Goal: Information Seeking & Learning: Check status

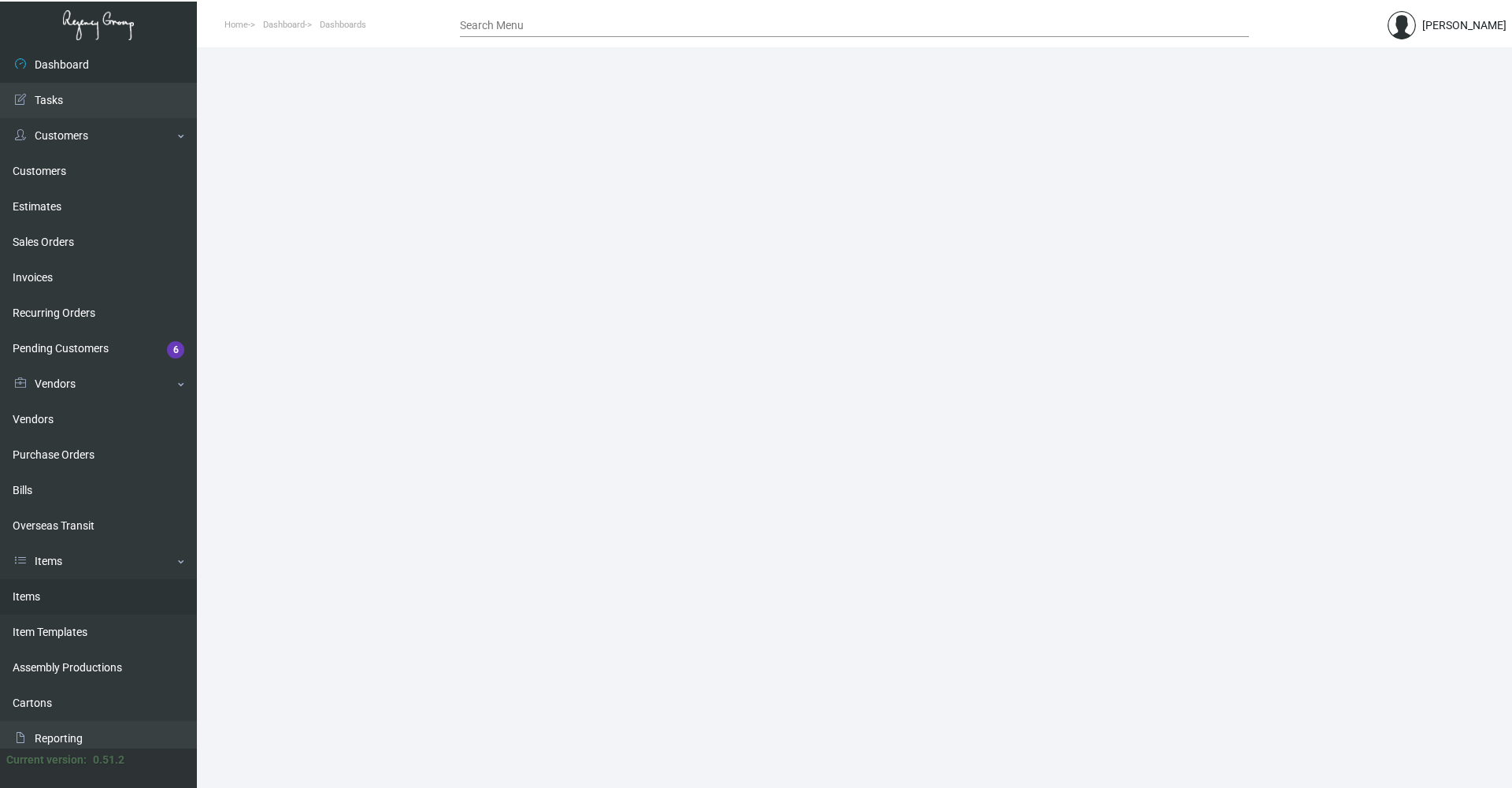
click at [29, 609] on link "Items" at bounding box center [98, 597] width 197 height 36
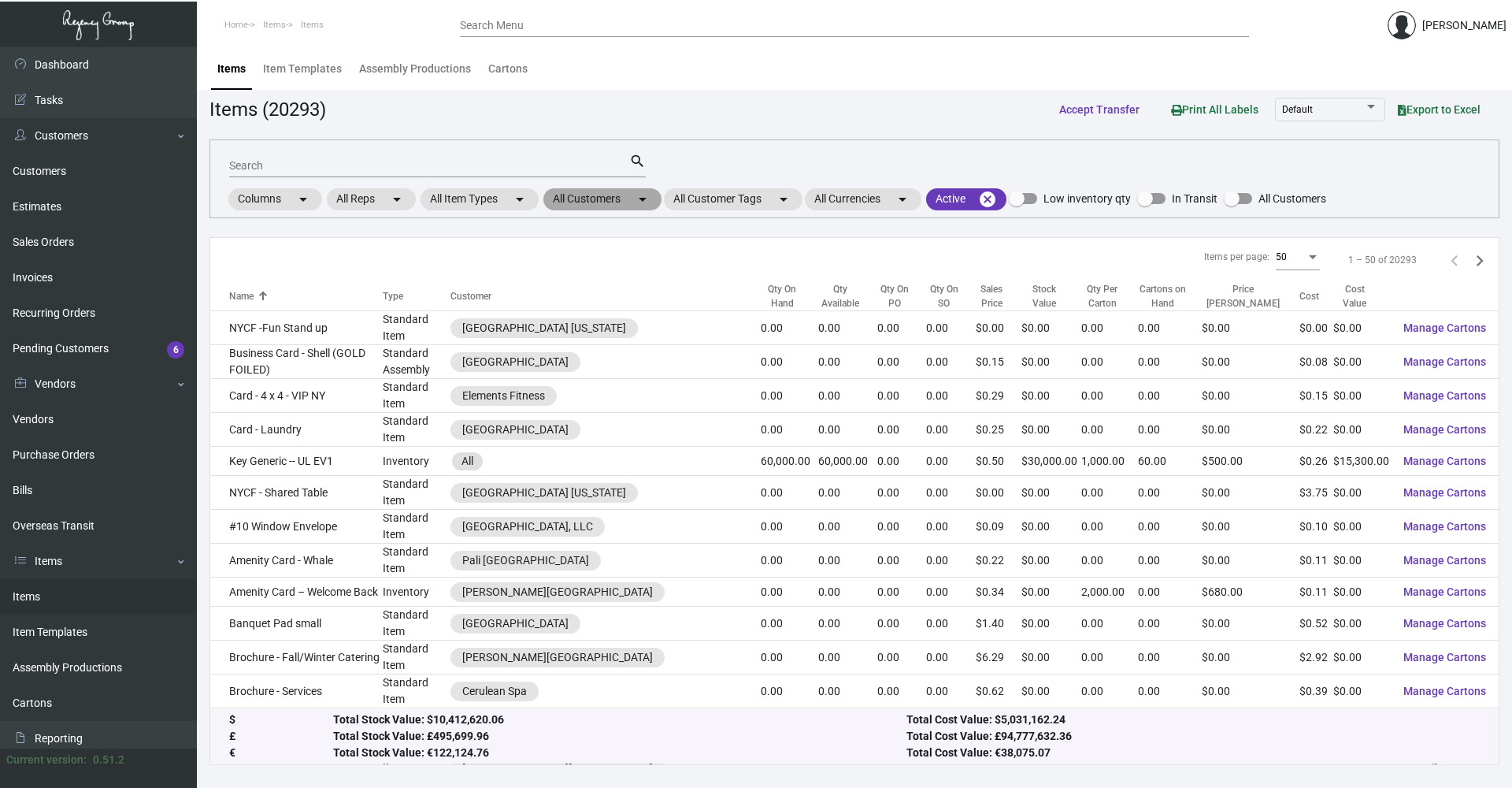
click at [636, 209] on mat-chip "All Customers arrow_drop_down" at bounding box center [602, 199] width 118 height 22
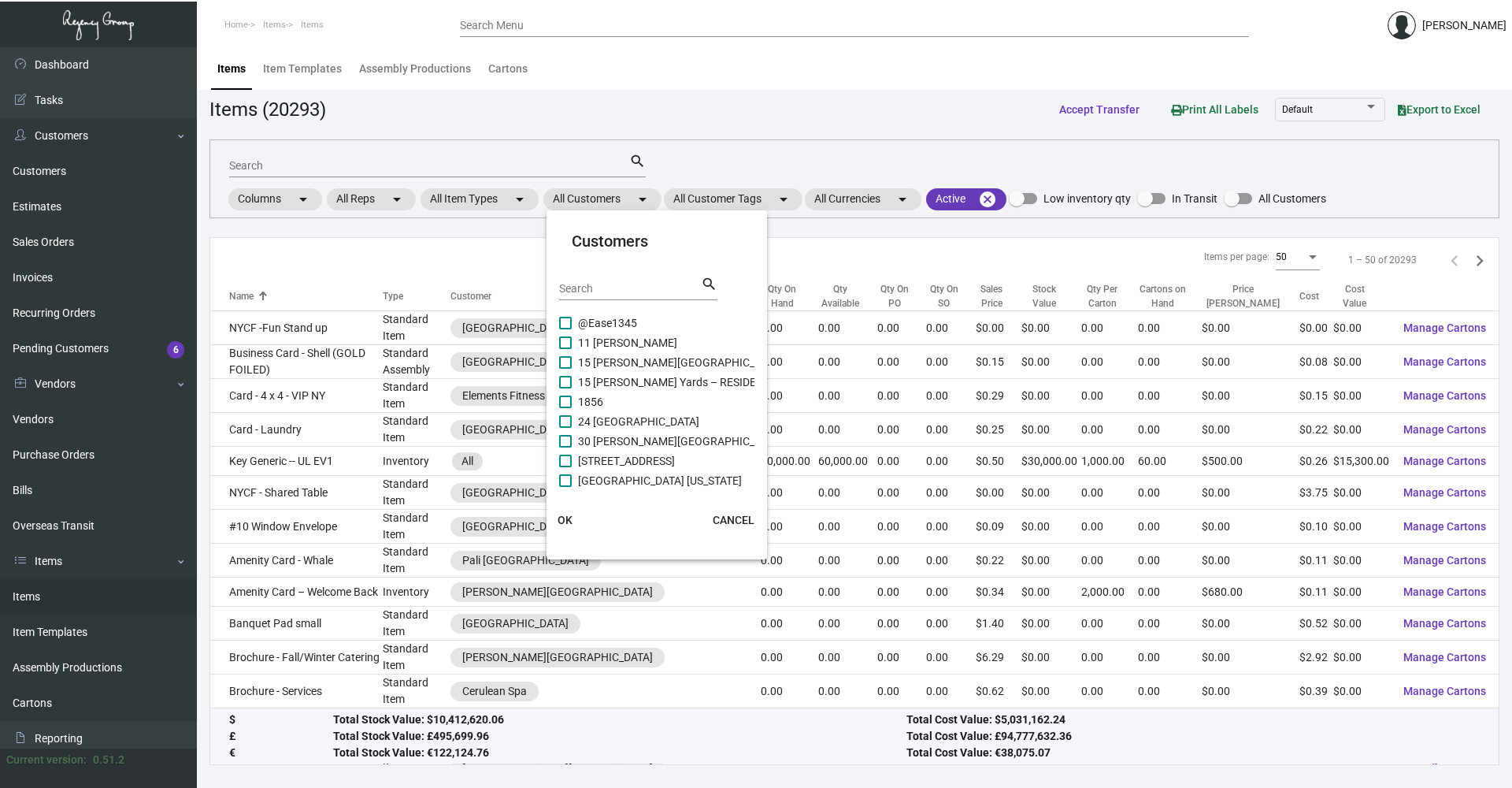
click at [622, 298] on div "Search" at bounding box center [630, 287] width 142 height 24
click at [626, 289] on input "Search" at bounding box center [630, 288] width 142 height 12
type input "[GEOGRAPHIC_DATA]"
click at [688, 402] on span "Manhattan at [GEOGRAPHIC_DATA]" at bounding box center [667, 402] width 177 height 19
click at [566, 408] on input "Manhattan at [GEOGRAPHIC_DATA]" at bounding box center [565, 408] width 1 height 1
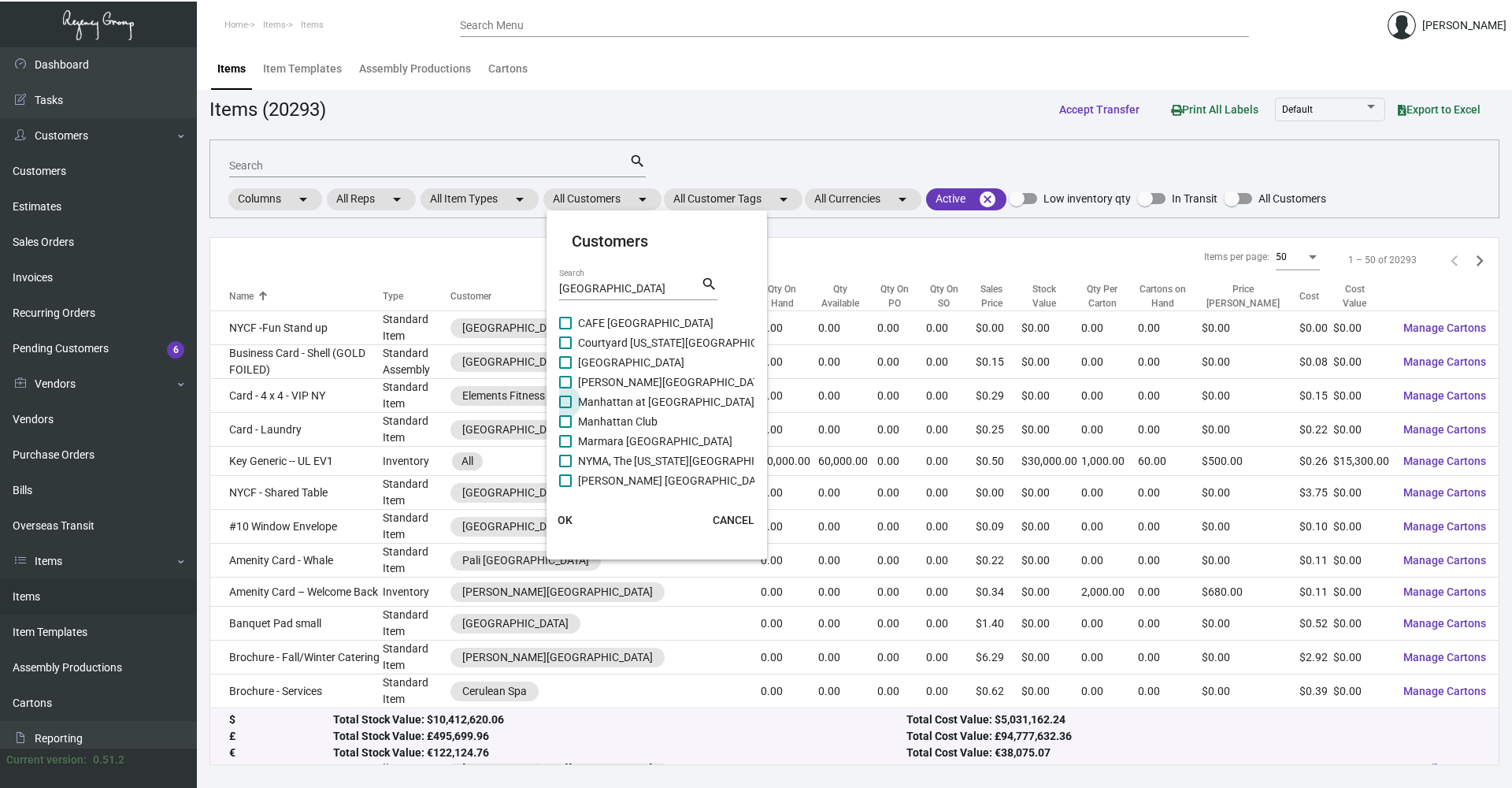
checkbox input "true"
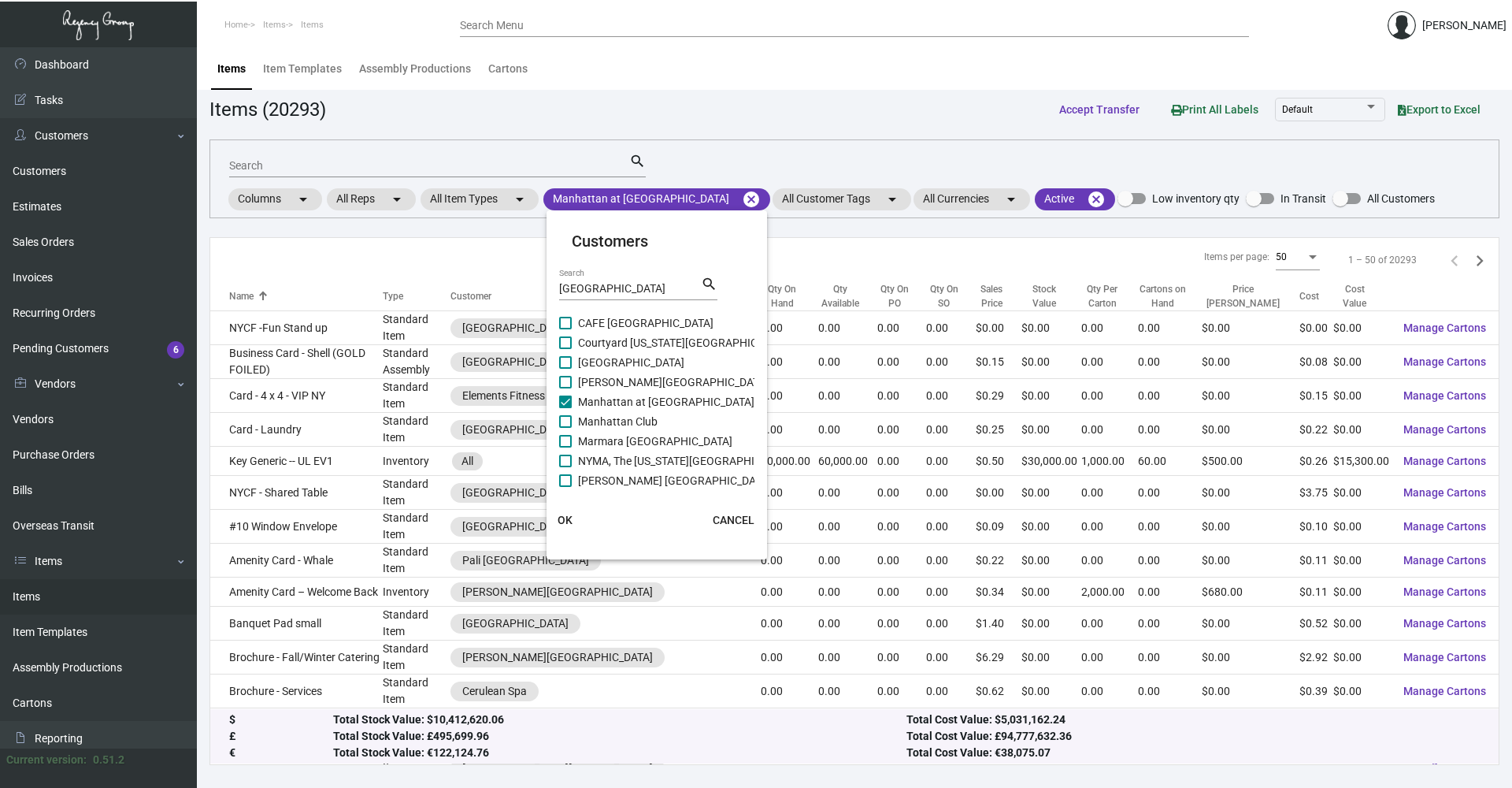
click at [577, 530] on button "OK" at bounding box center [565, 520] width 50 height 29
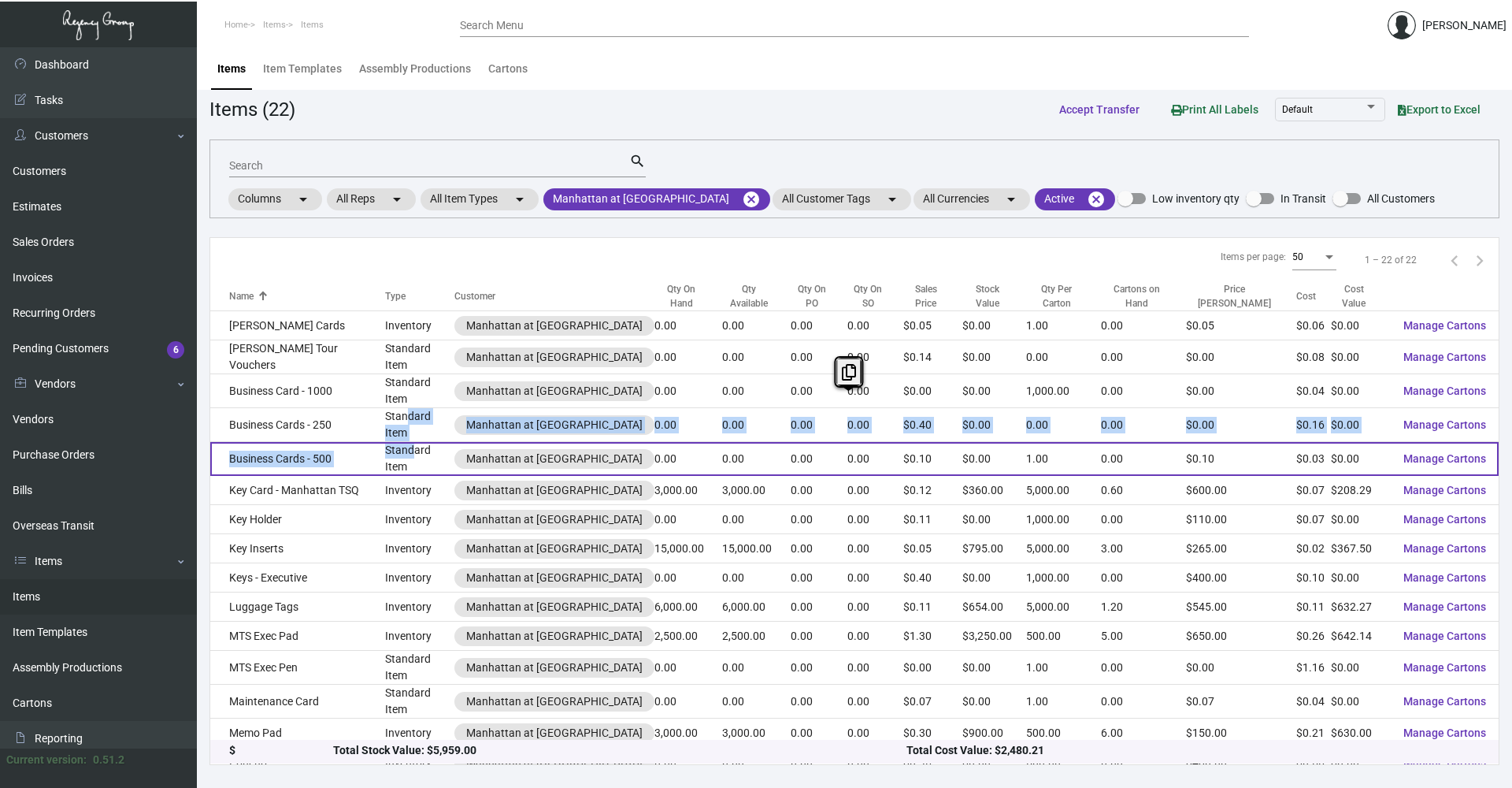
drag, startPoint x: 390, startPoint y: 420, endPoint x: 397, endPoint y: 444, distance: 25.0
click at [397, 444] on tbody "[PERSON_NAME] Cards Inventory Manhattan at [GEOGRAPHIC_DATA] 0.00 0.00 0.00 0.0…" at bounding box center [854, 660] width 1288 height 698
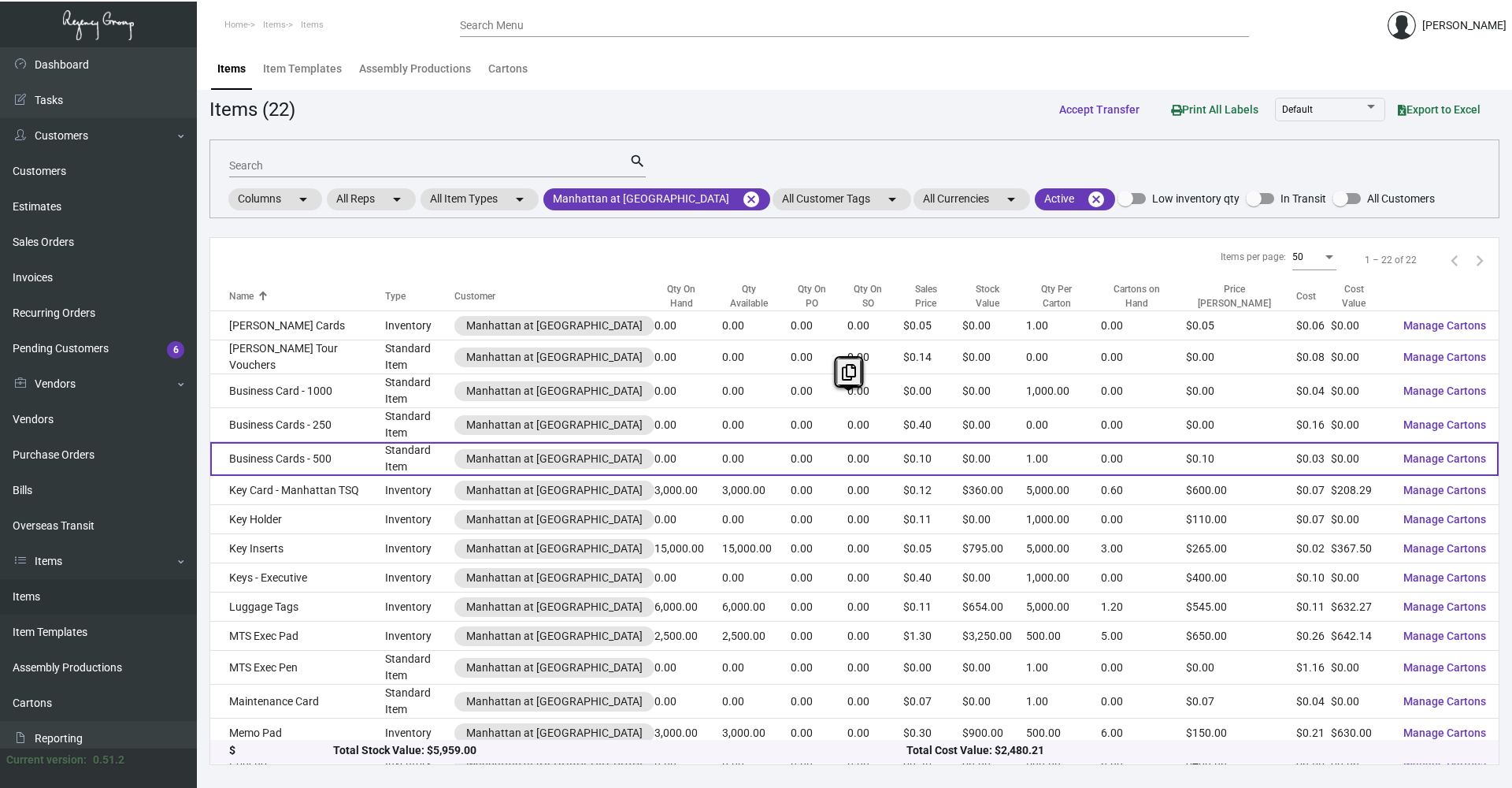
click at [454, 449] on div "Manhattan at [GEOGRAPHIC_DATA]" at bounding box center [554, 458] width 200 height 19
click at [731, 448] on td "0.00" at bounding box center [756, 458] width 68 height 34
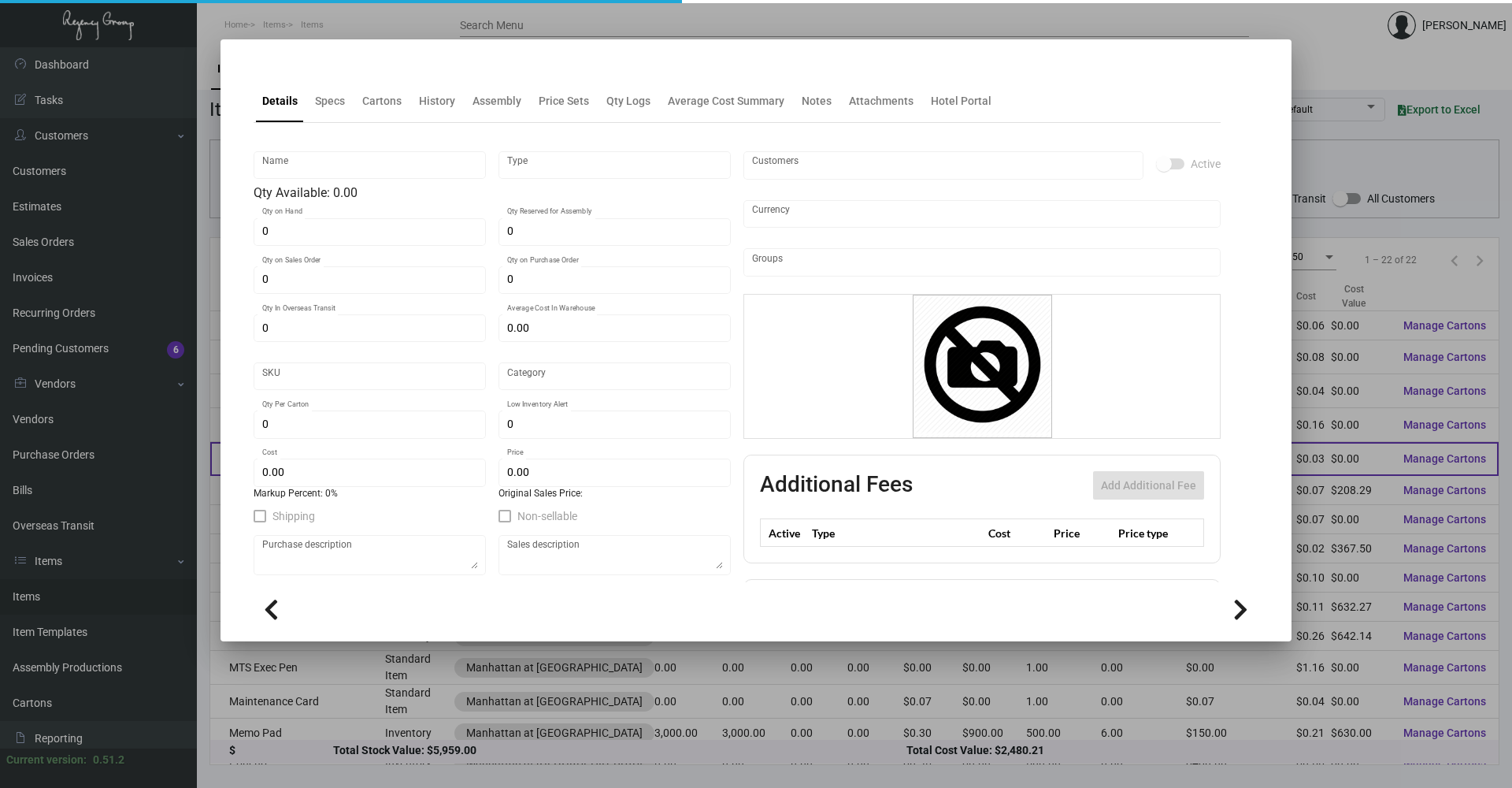
type input "Business Cards - 500"
type input "Standard Item"
type input "$ 0.00"
type input "741-Business Card-04"
type input "Standard"
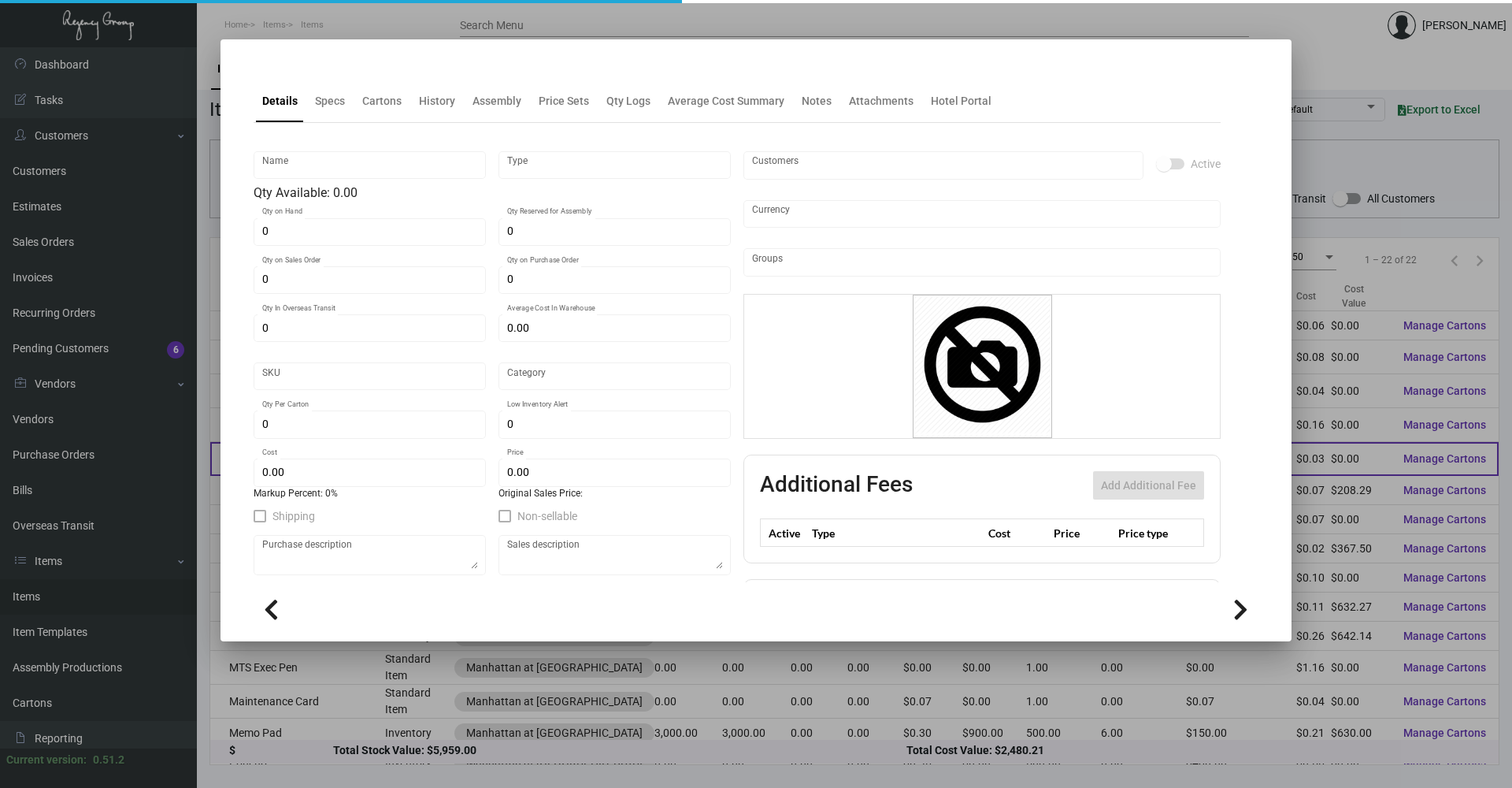
type input "1"
type input "$ 0.02506"
type input "$ 0.10"
checkbox input "true"
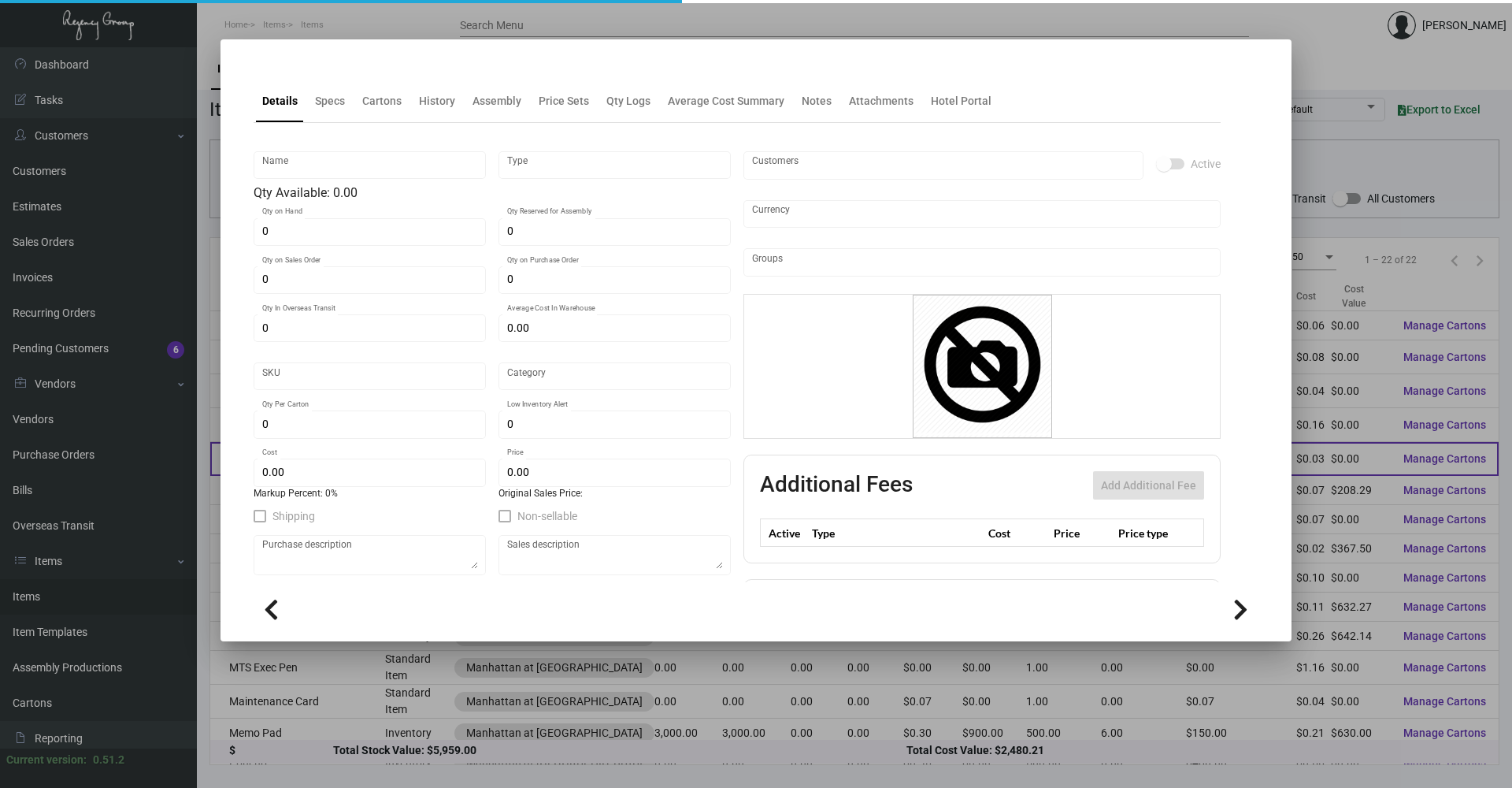
type input "United States Dollar $"
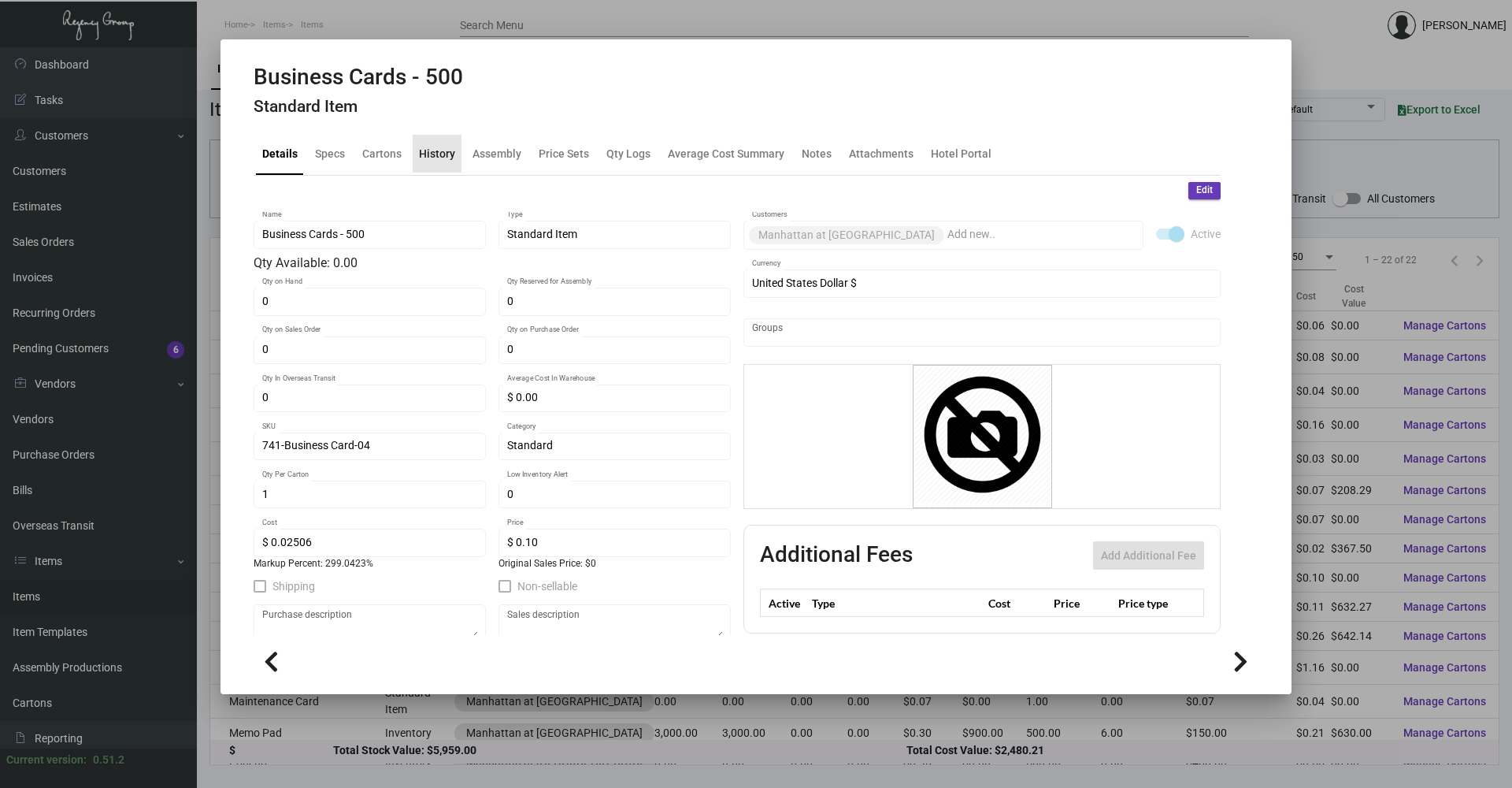
click at [454, 162] on div "History" at bounding box center [437, 153] width 49 height 37
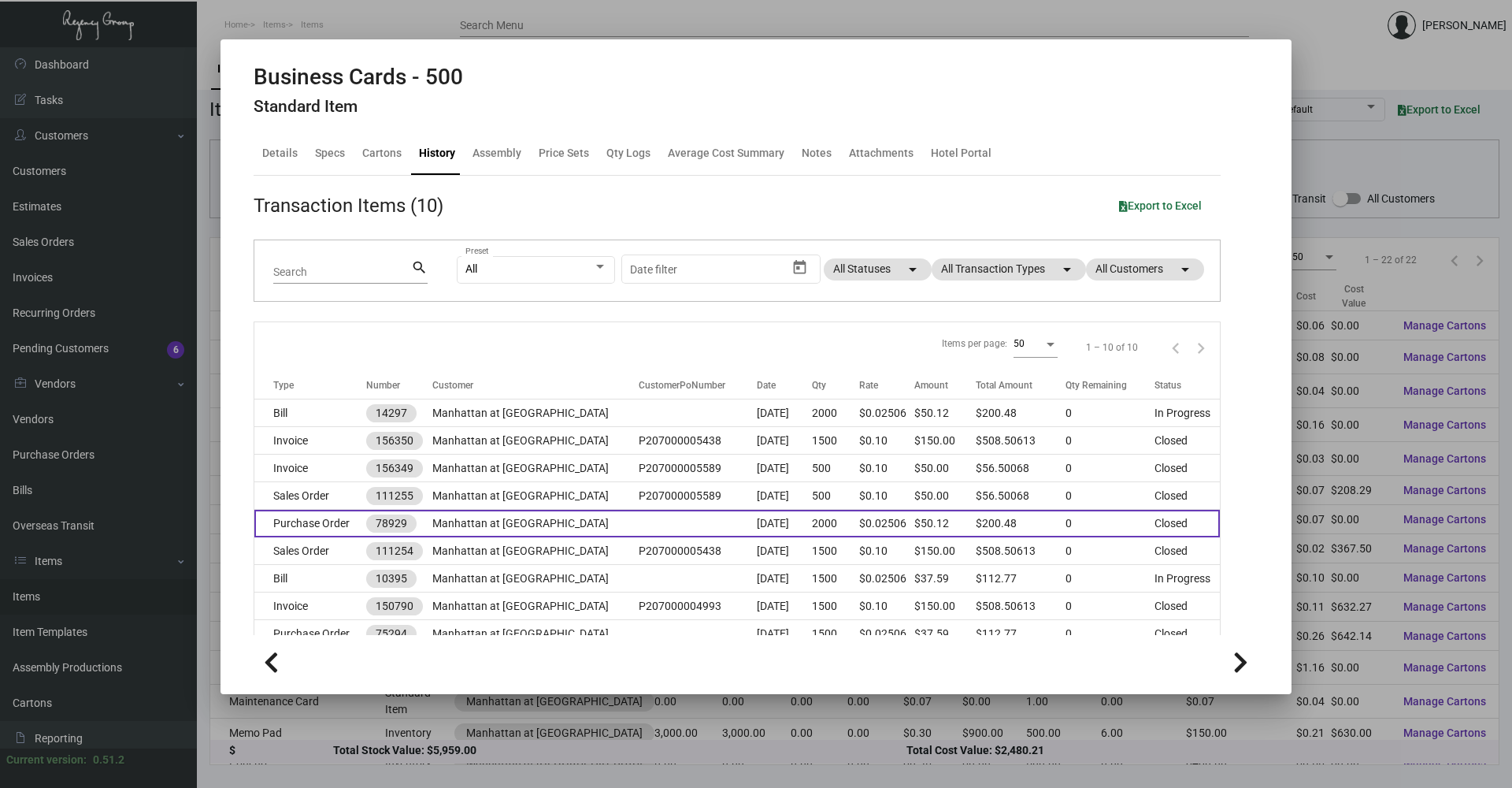
click at [605, 527] on td "Manhattan at [GEOGRAPHIC_DATA]" at bounding box center [535, 523] width 207 height 28
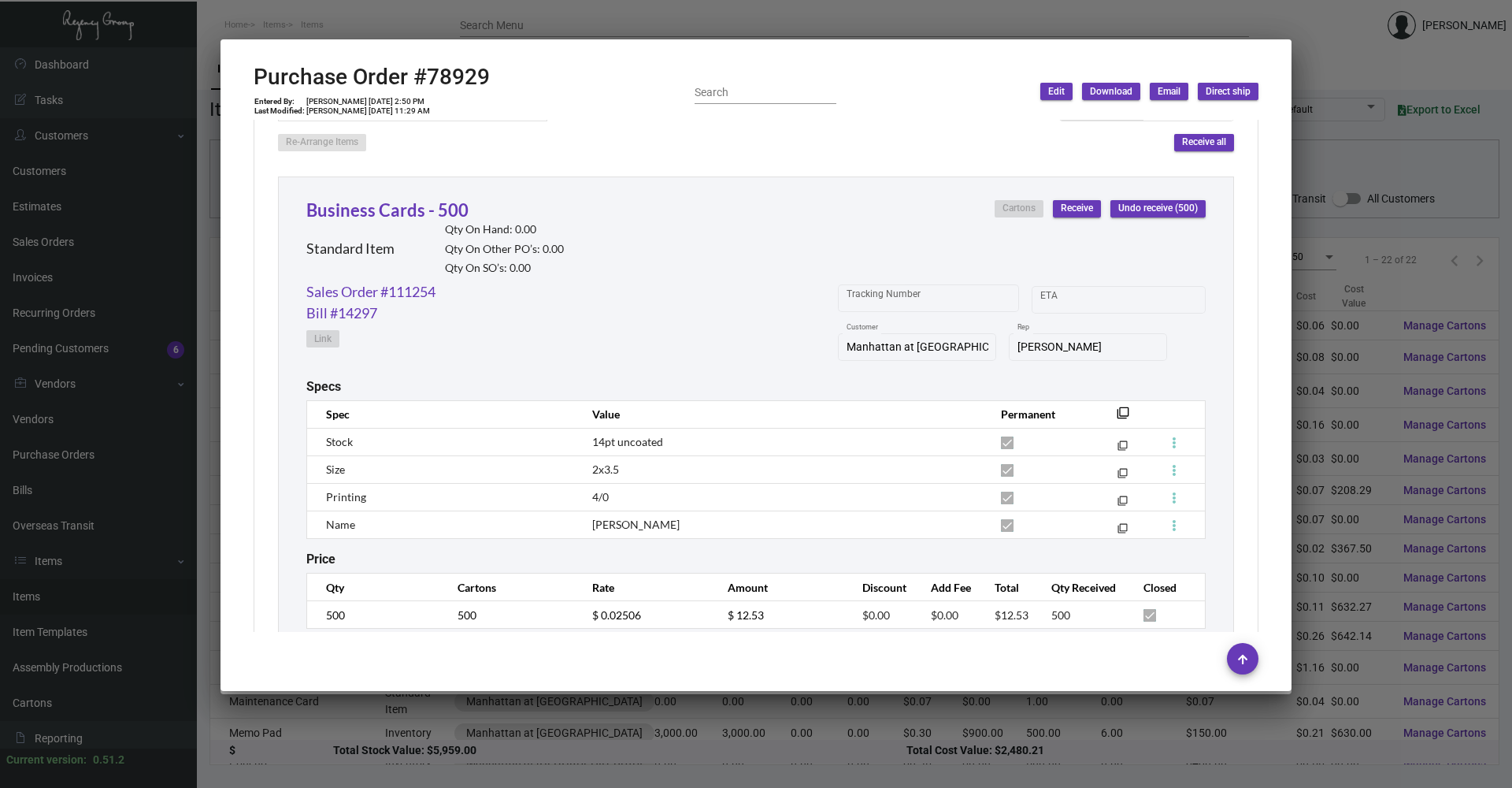
scroll to position [788, 0]
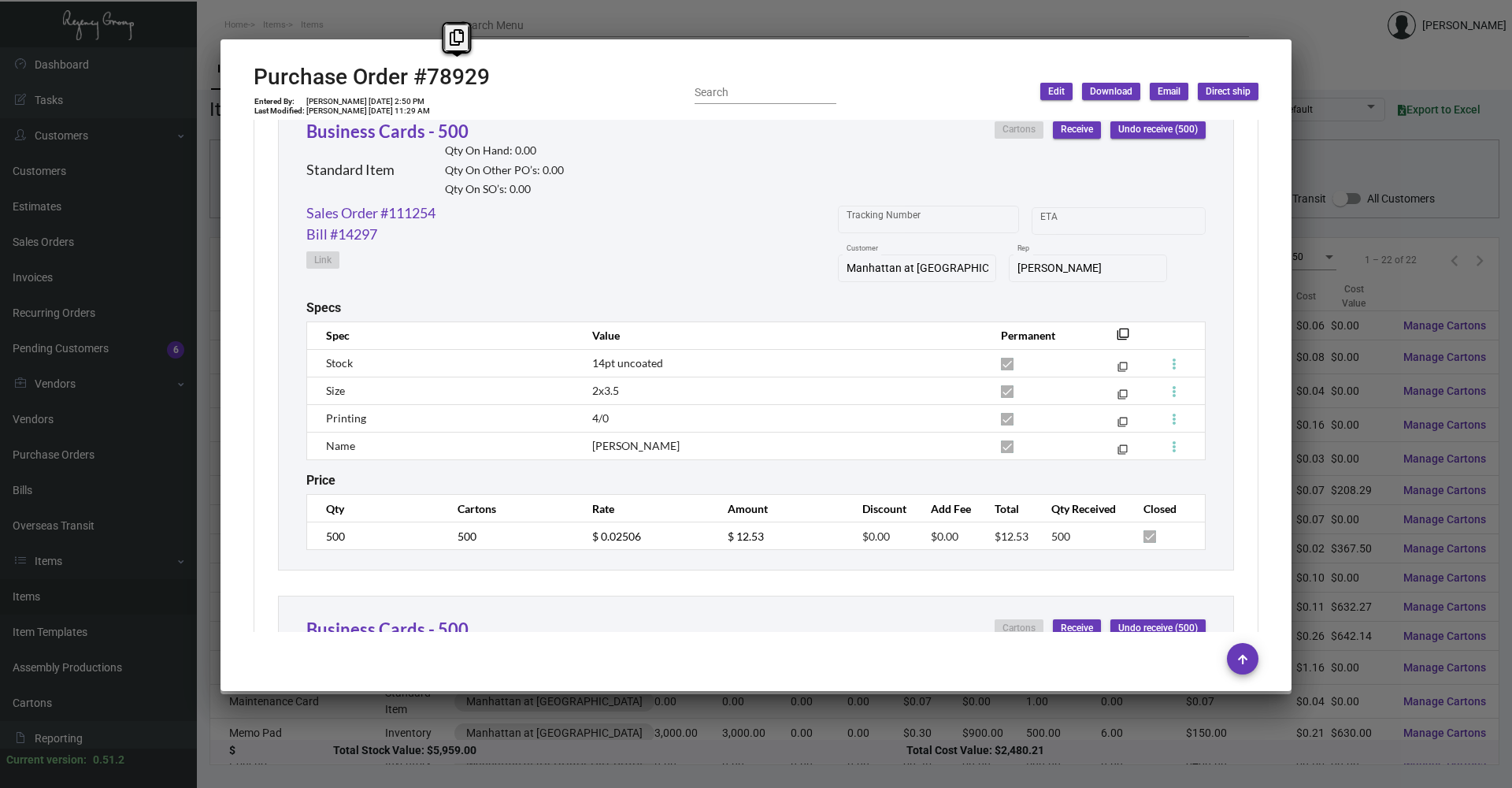
drag, startPoint x: 492, startPoint y: 71, endPoint x: 426, endPoint y: 81, distance: 66.8
click at [426, 81] on div "Purchase Order #78929 Entered By: [PERSON_NAME] [DATE] 2:50 PM Last Modified: […" at bounding box center [756, 91] width 1005 height 56
copy h2 "78929"
click at [431, 213] on link "Sales Order #111254" at bounding box center [371, 213] width 129 height 21
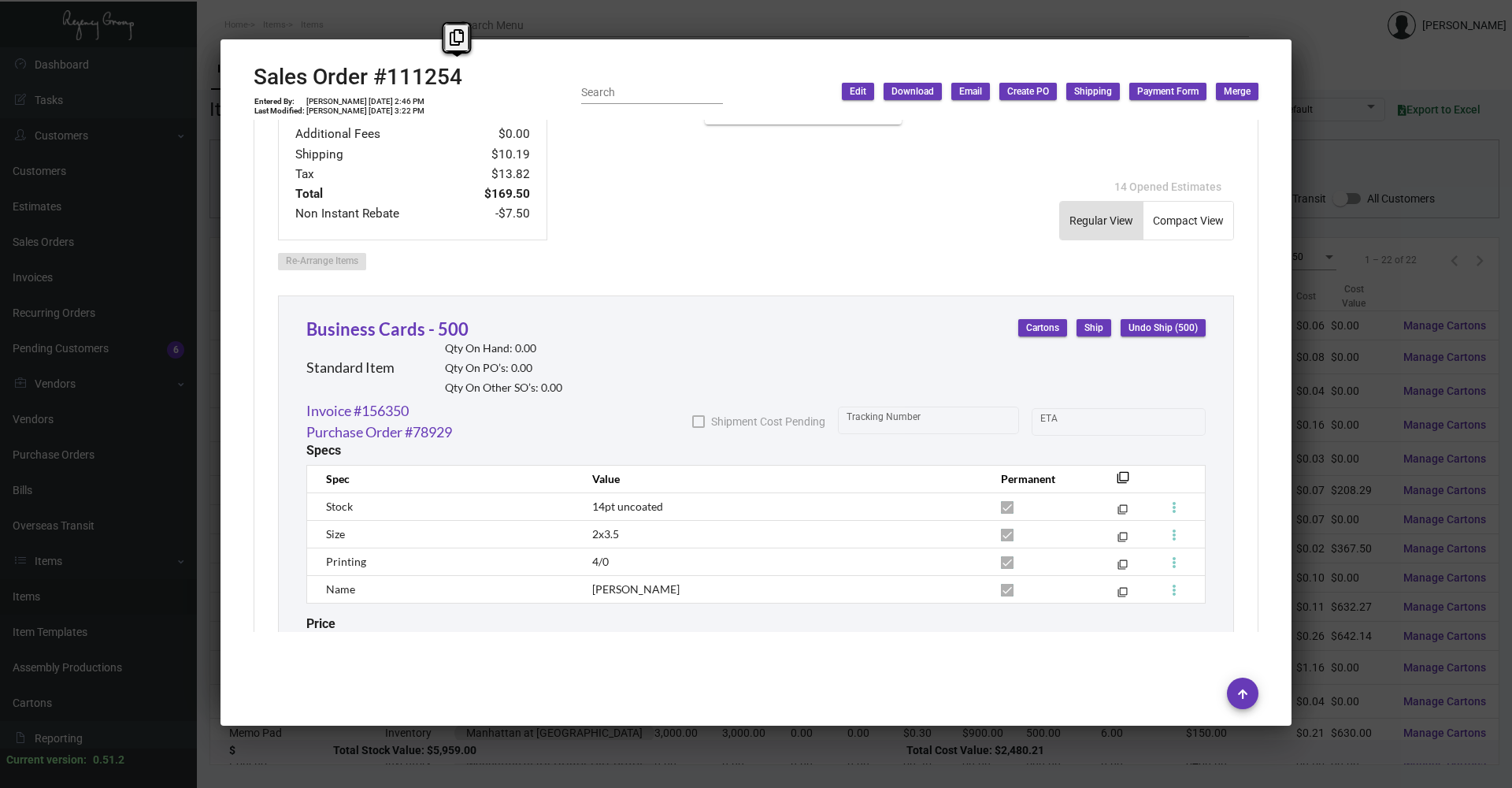
scroll to position [867, 0]
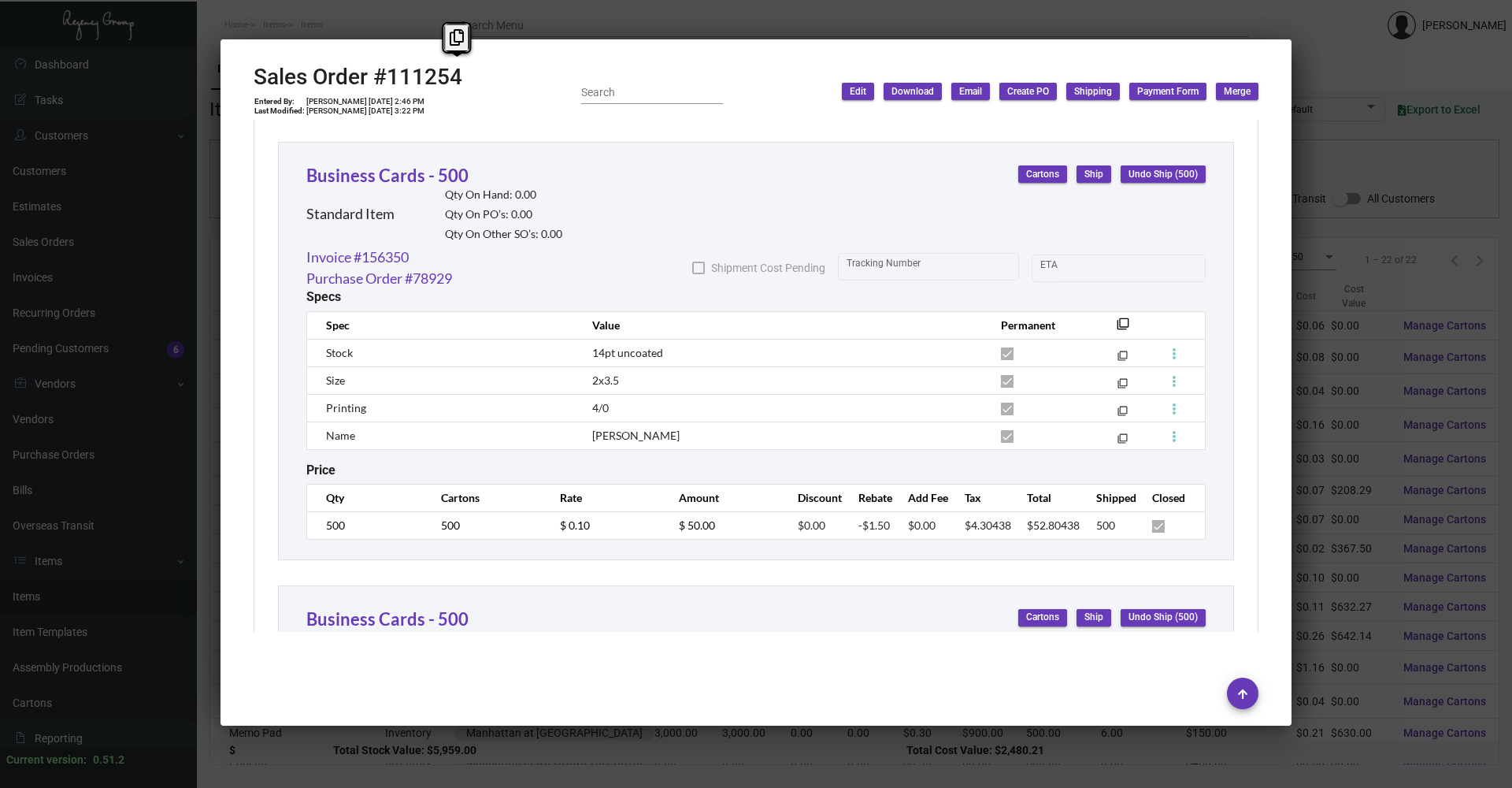
click at [731, 17] on div at bounding box center [756, 394] width 1512 height 788
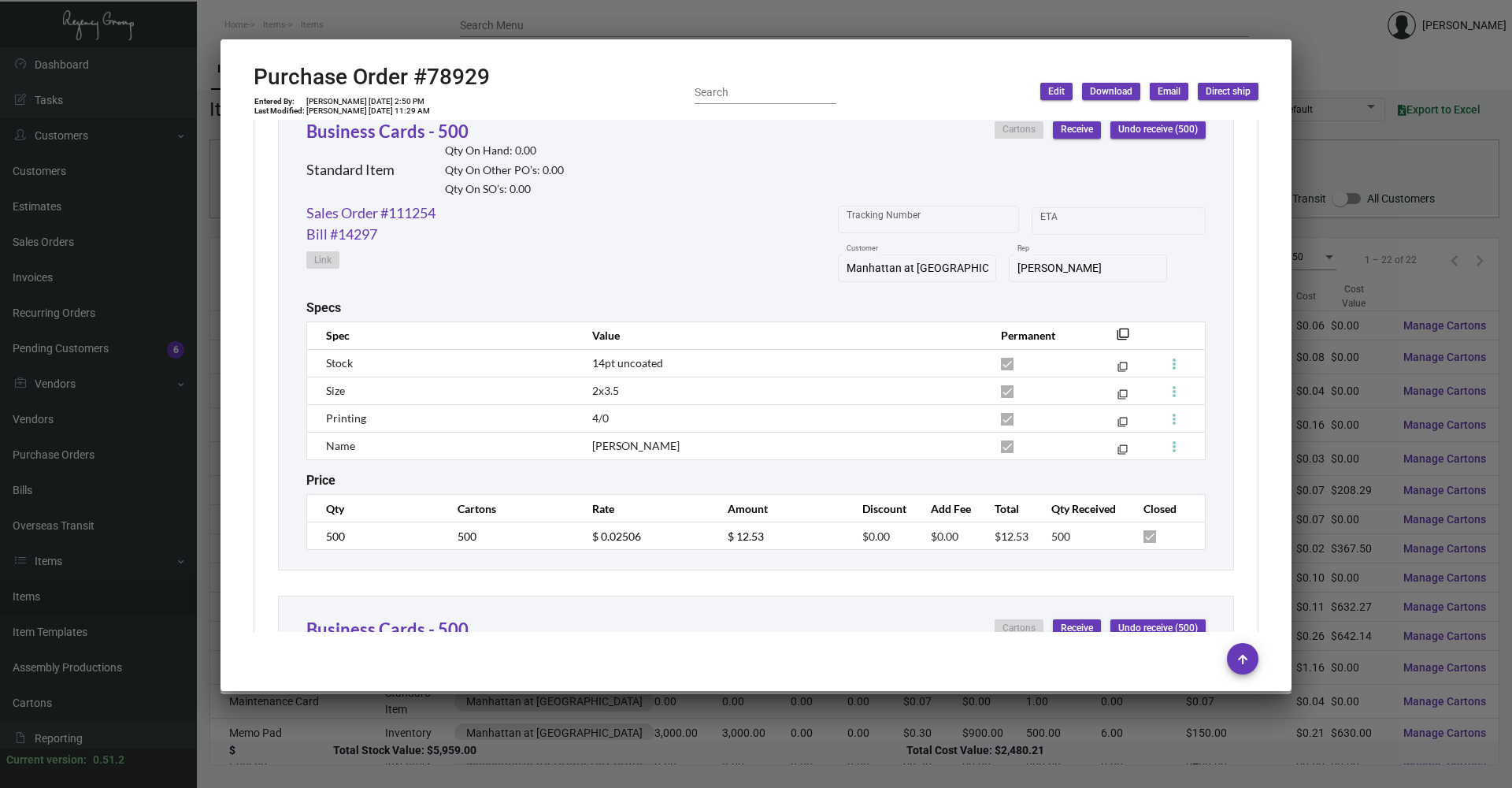
click at [731, 24] on div at bounding box center [756, 394] width 1512 height 788
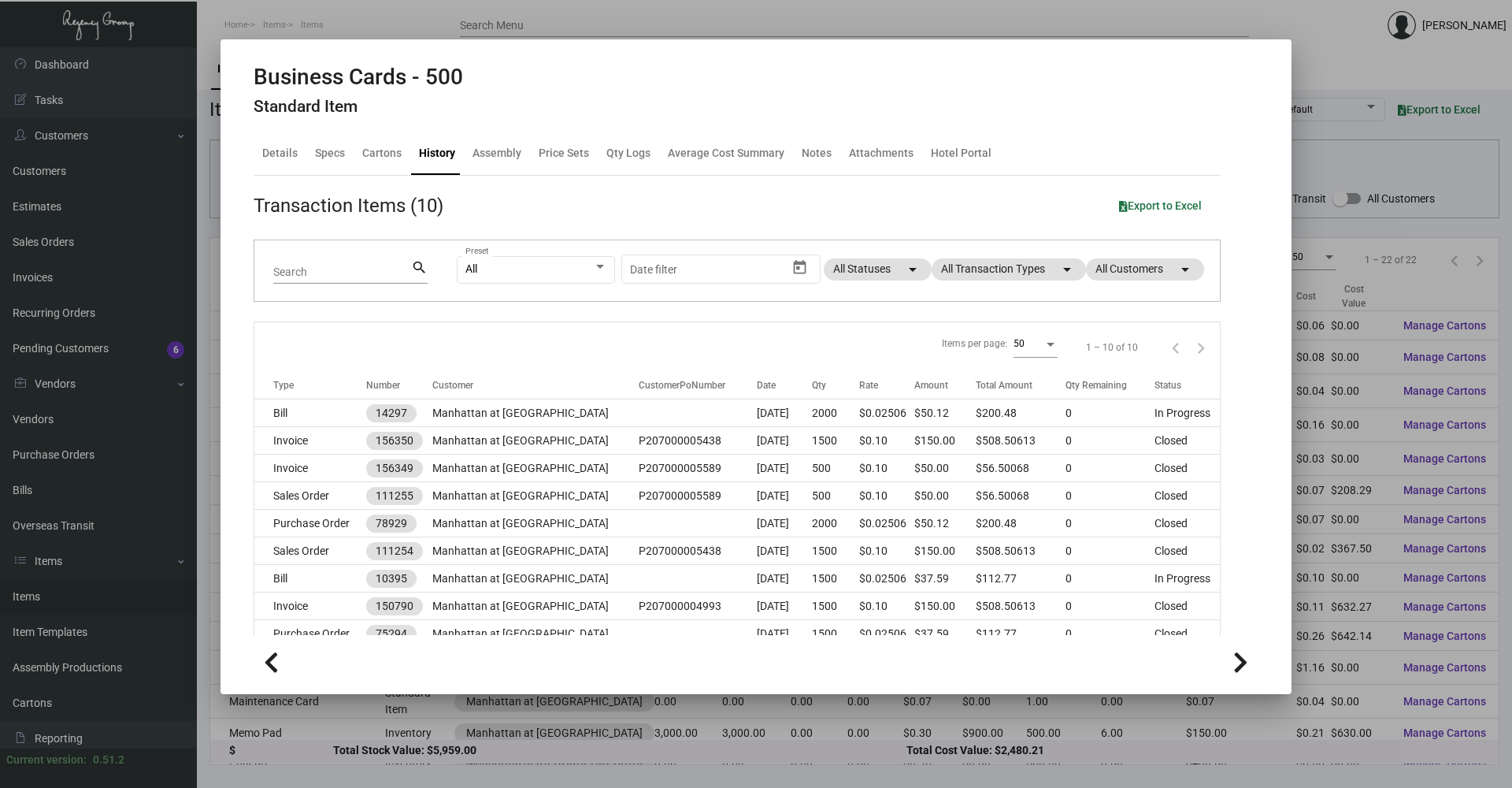
click at [730, 26] on div at bounding box center [756, 394] width 1512 height 788
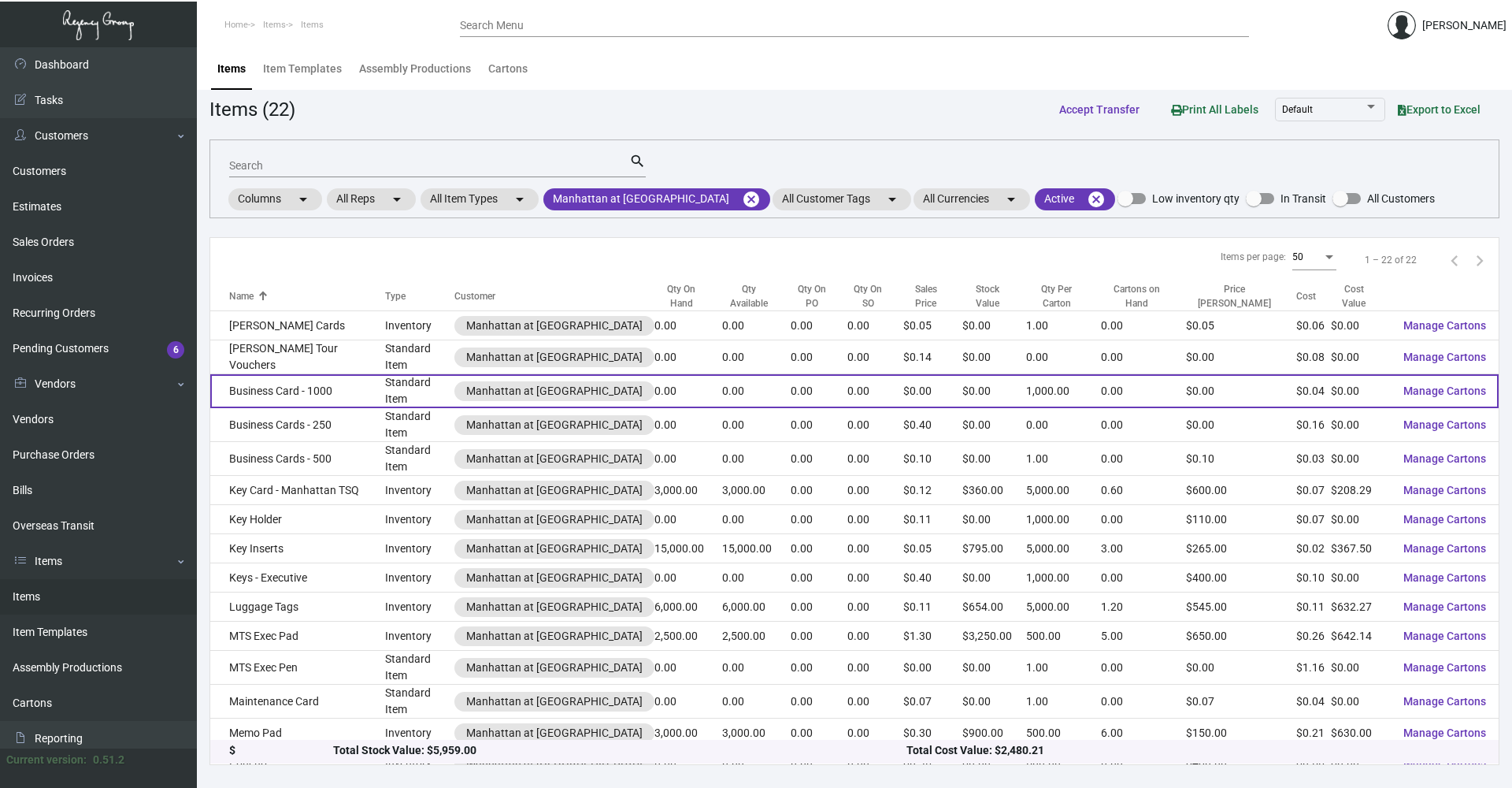
click at [385, 382] on td "Standard Item" at bounding box center [420, 390] width 69 height 34
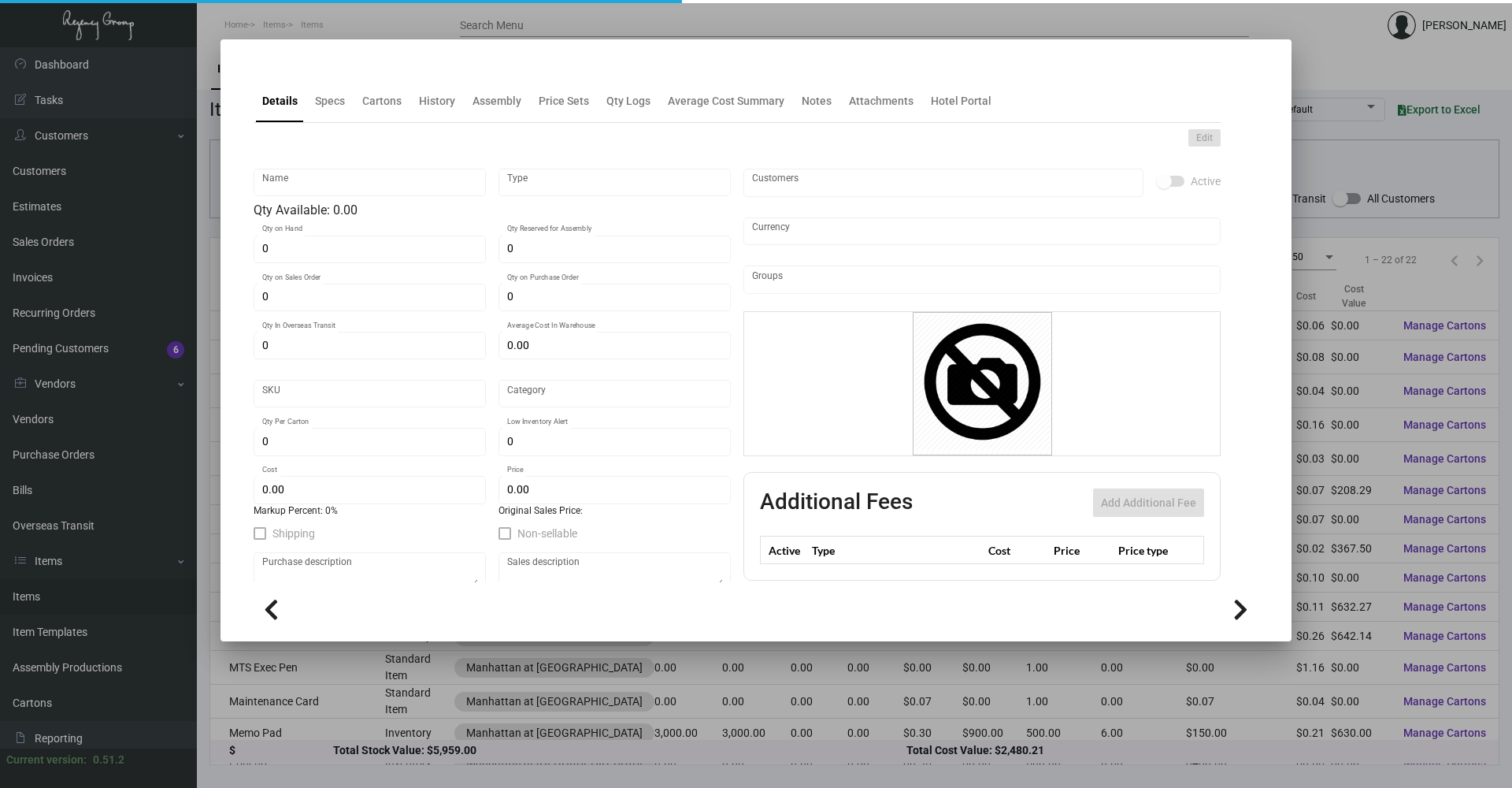
type input "Business Card - 1000"
type input "Standard Item"
type input "$ 0.00"
type input "Standard"
type input "1,000"
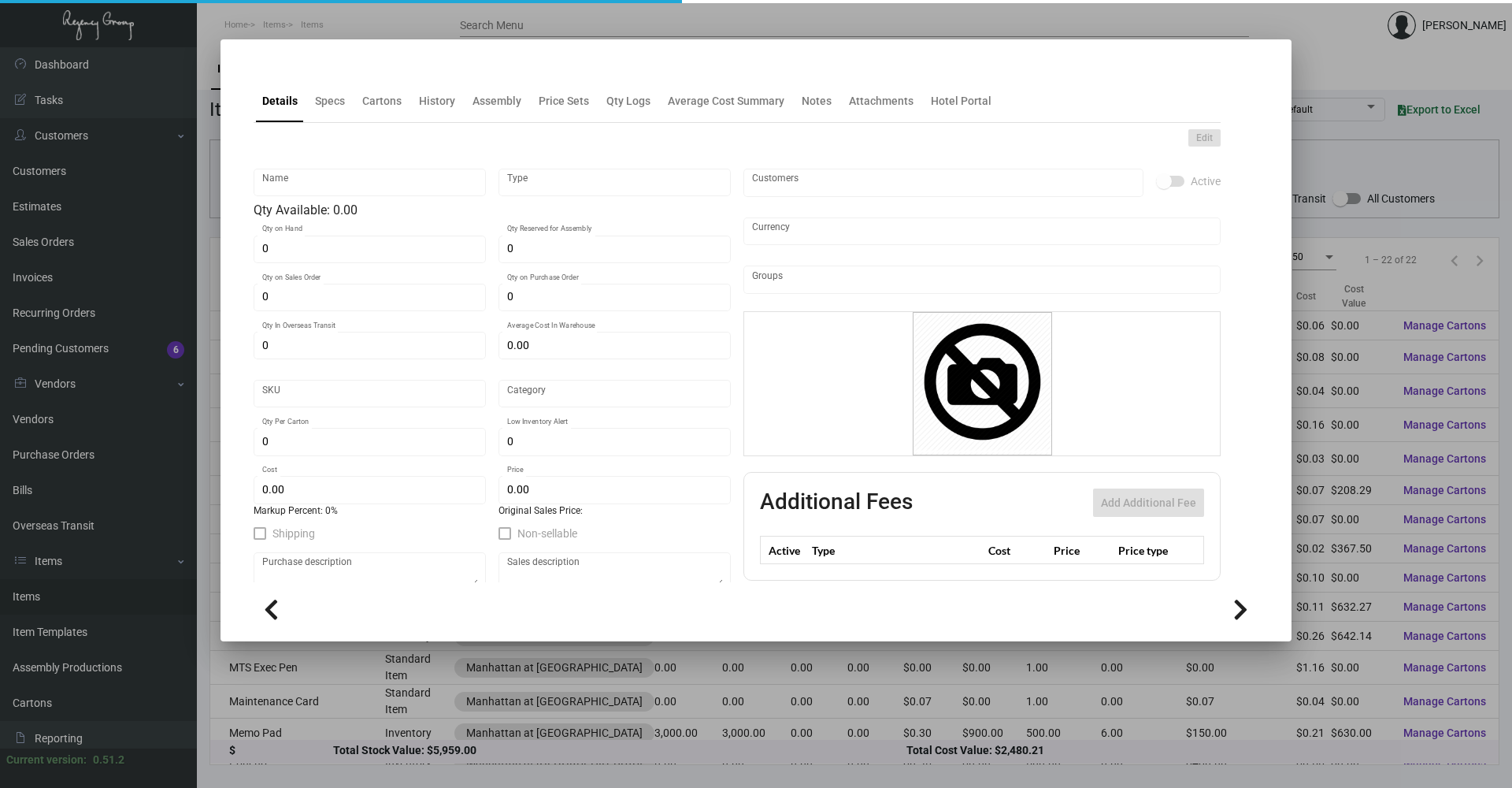
type input "$ 0.044"
type input "$ 0.00"
checkbox input "true"
type input "United States Dollar $"
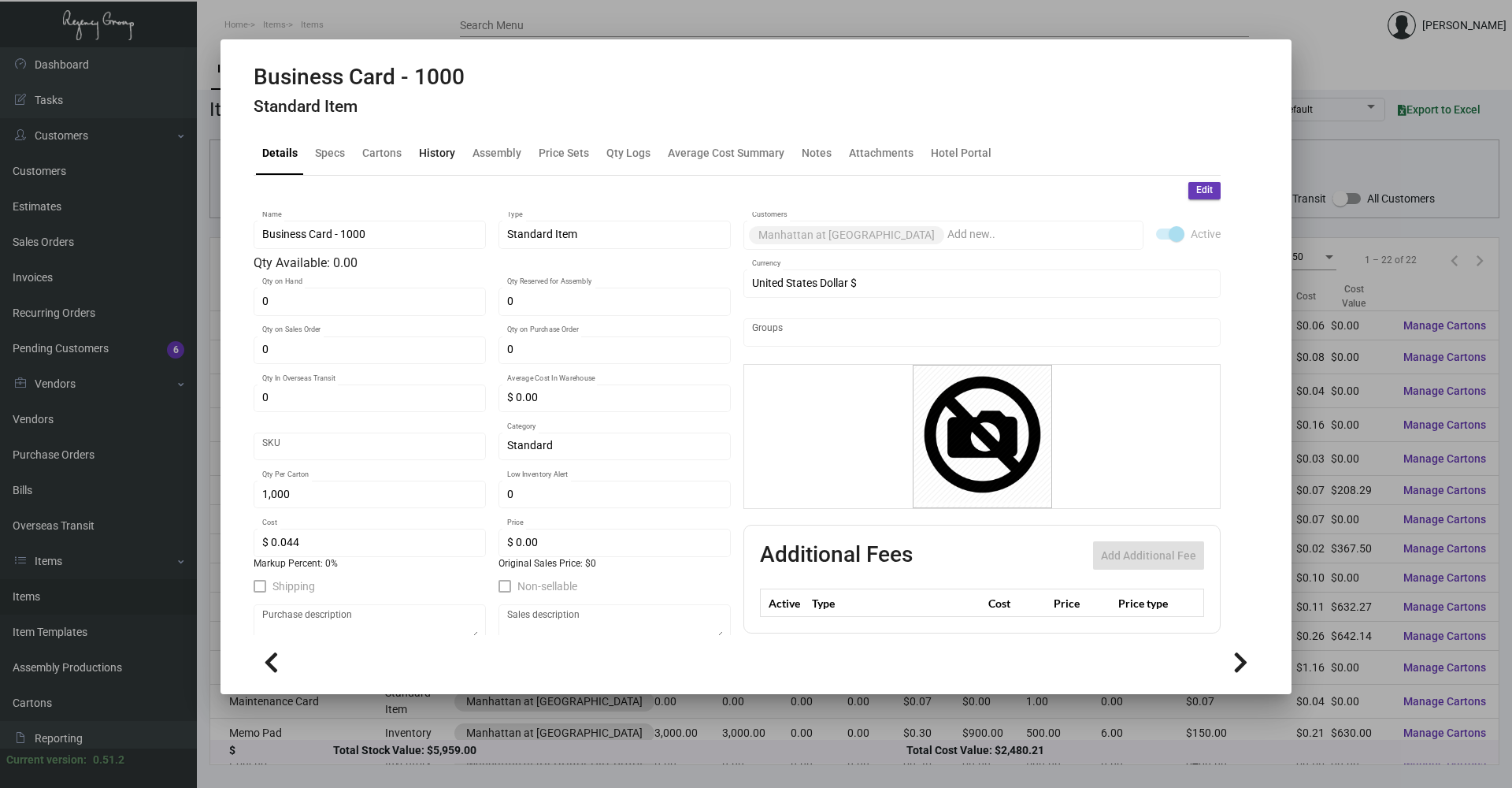
click at [426, 143] on div "History" at bounding box center [437, 153] width 49 height 37
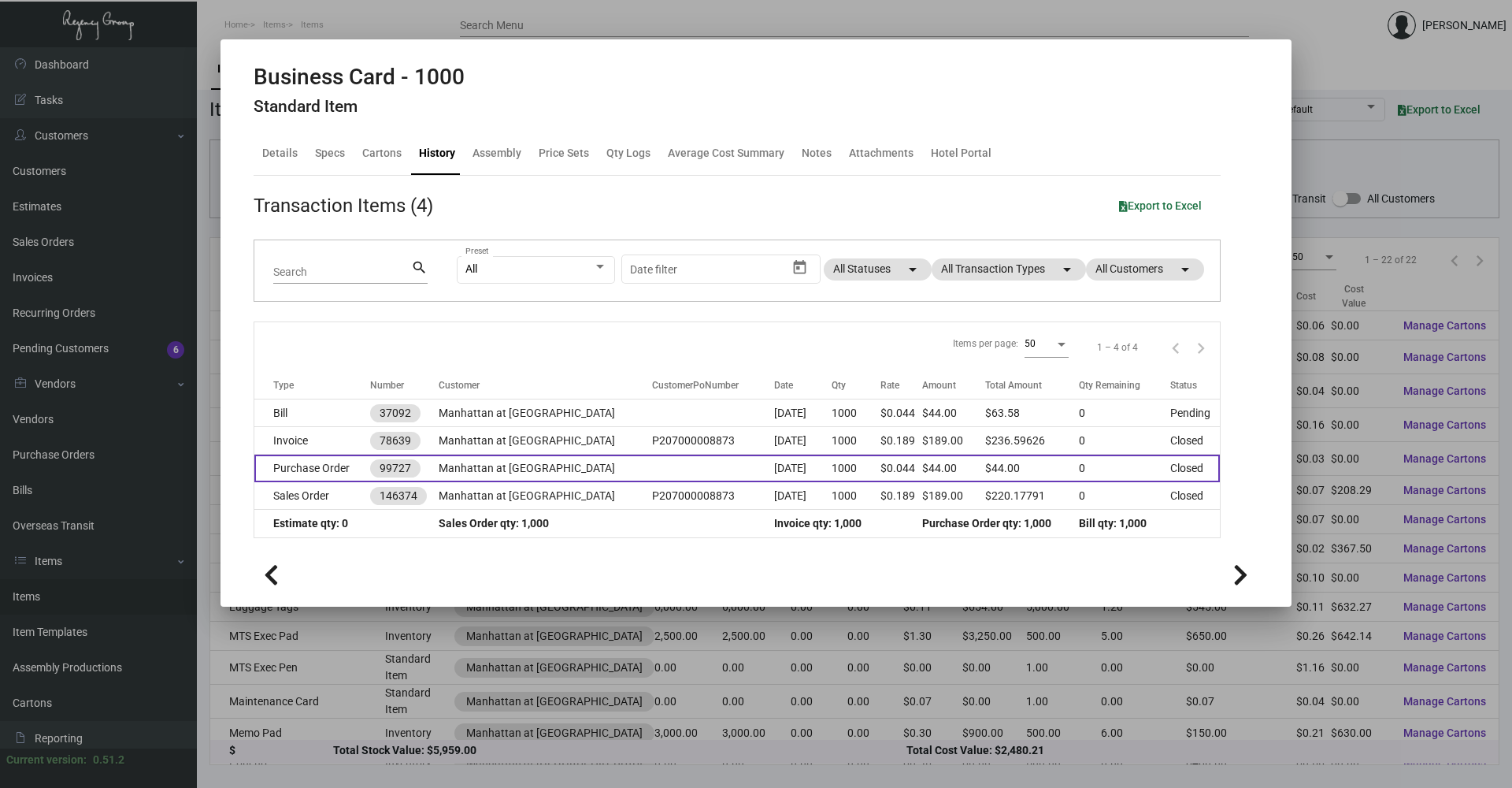
click at [460, 471] on td "Manhattan at [GEOGRAPHIC_DATA]" at bounding box center [546, 468] width 213 height 28
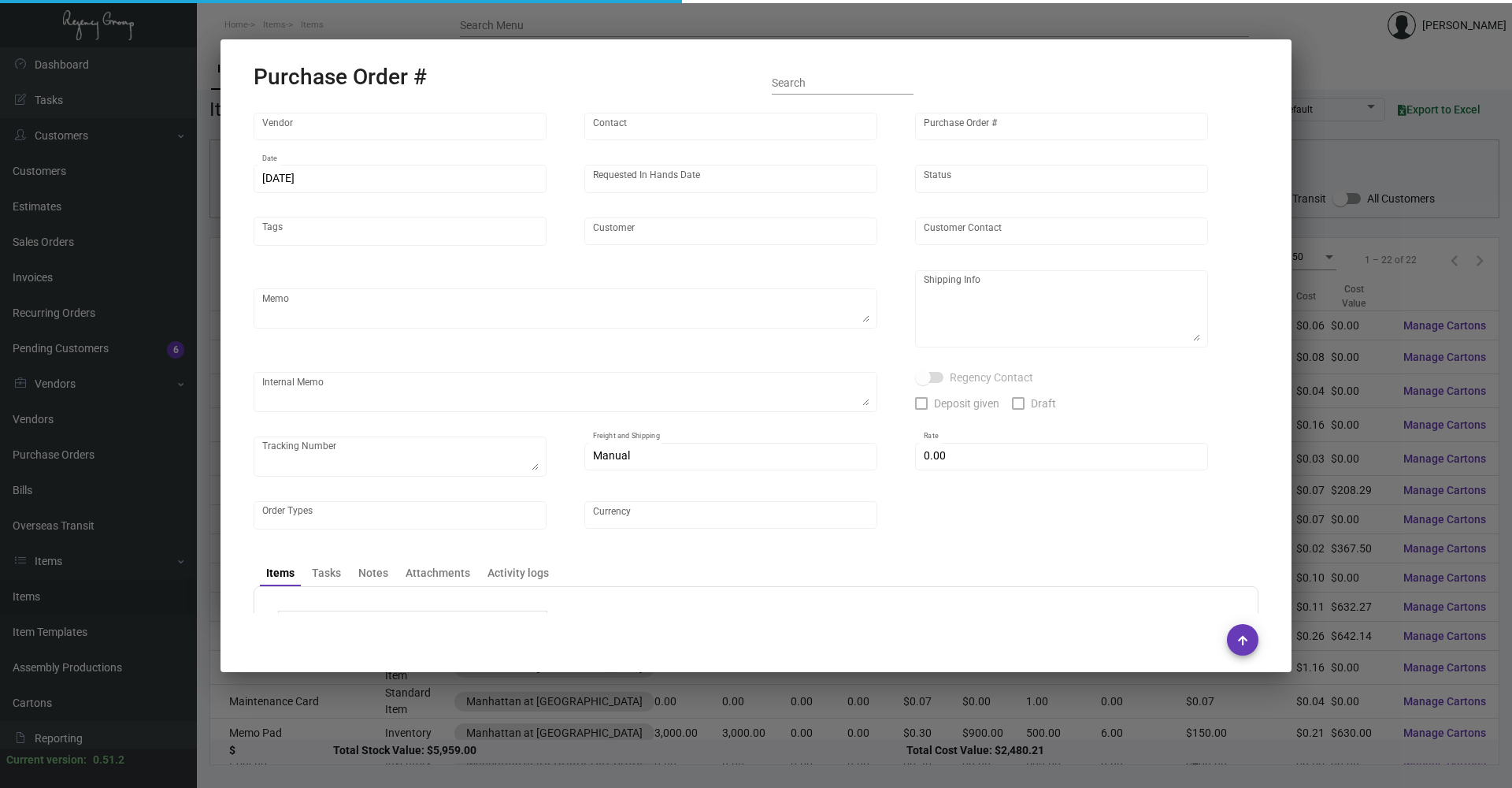
type input "4 Over"
type input "99727"
type input "[DATE]"
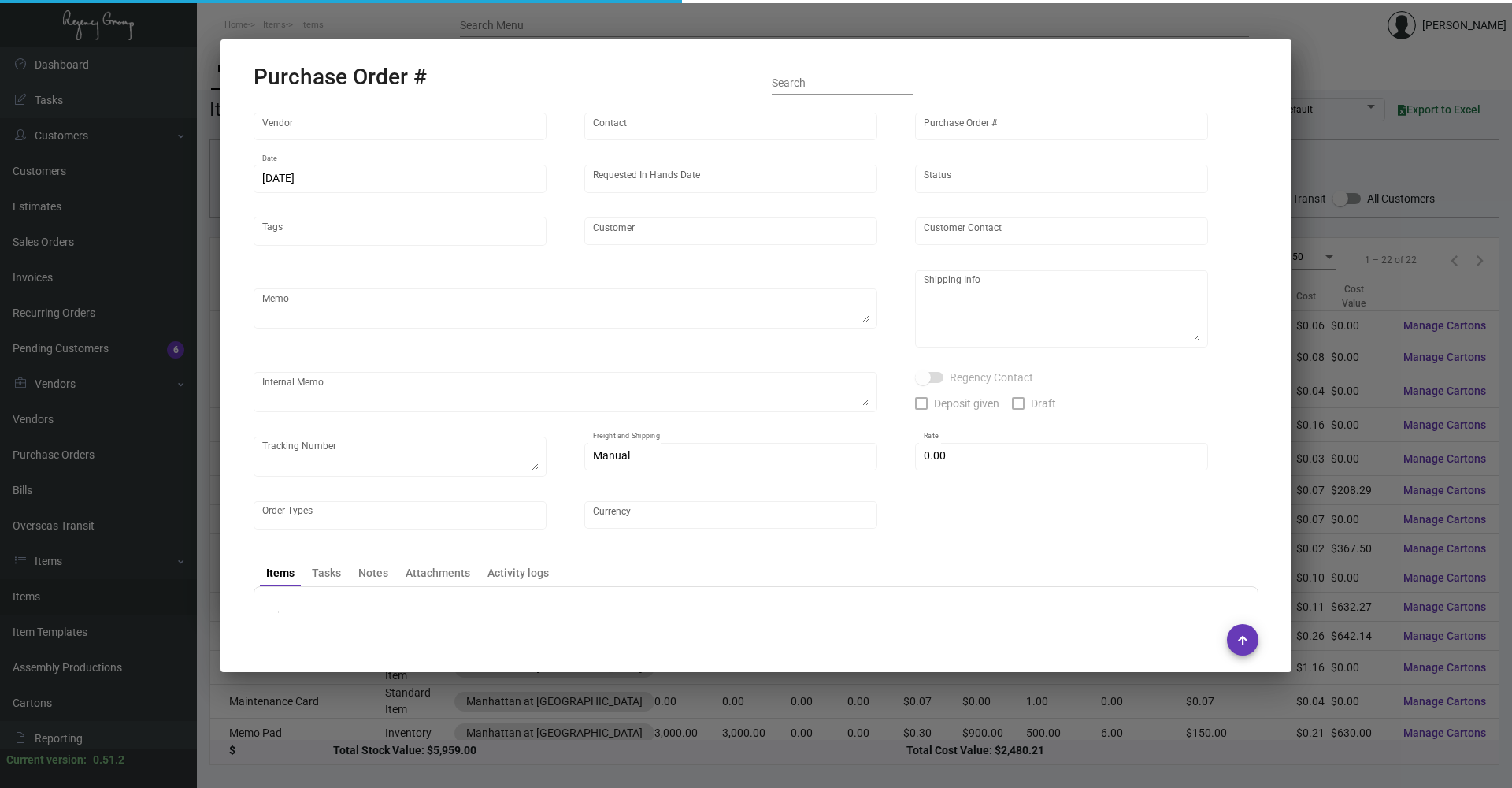
type input "Manhattan at [GEOGRAPHIC_DATA]"
type input "Afi Lovi"
type textarea "Manhattan at [GEOGRAPHIC_DATA] - Afi Lovi [STREET_ADDRESS][US_STATE]"
type textarea "[DATE]: New order on 4over had to be made due to image resolution issue. Dropsh…"
type input "$ 0.00"
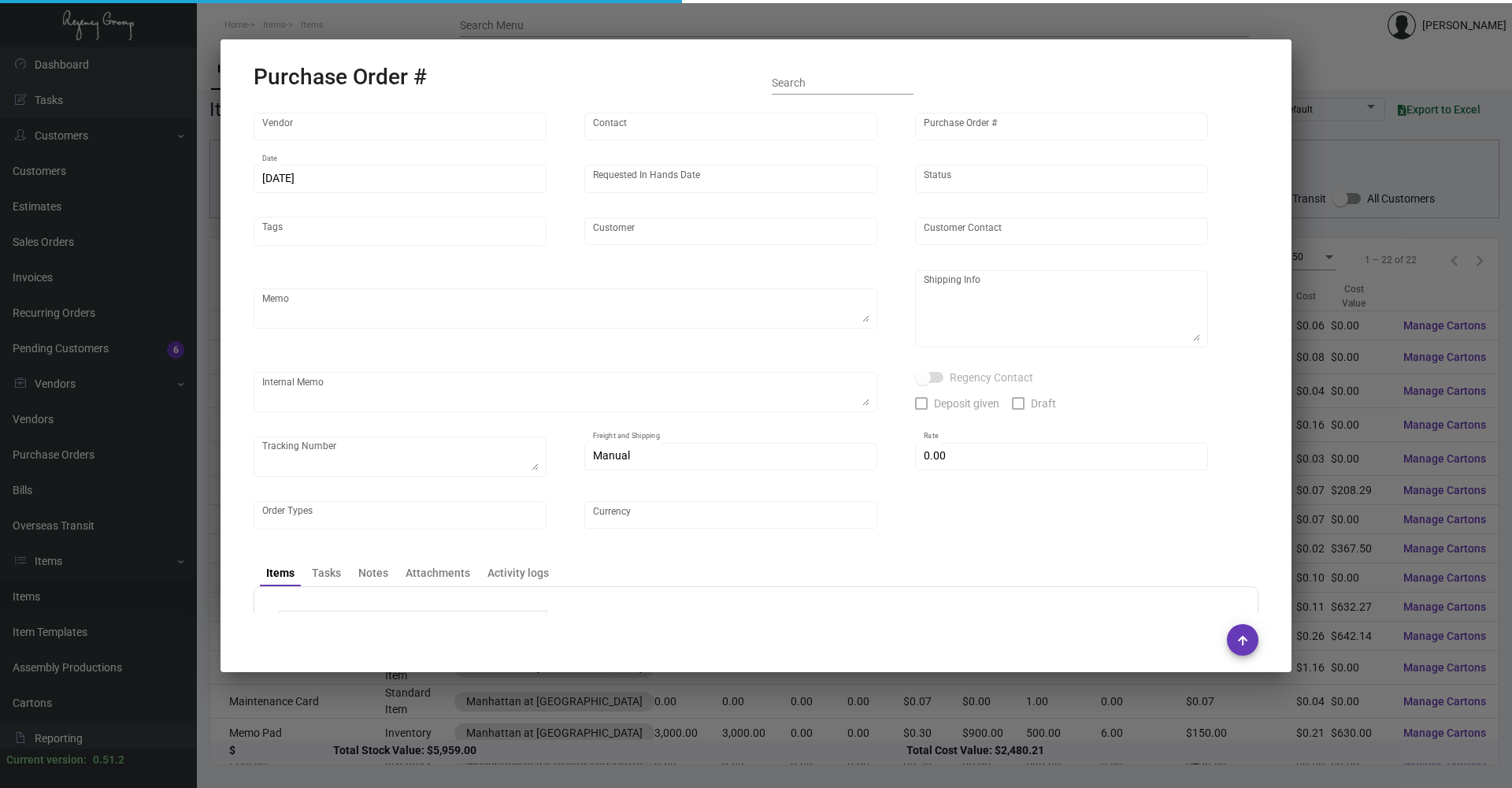
type input "United States Dollar $"
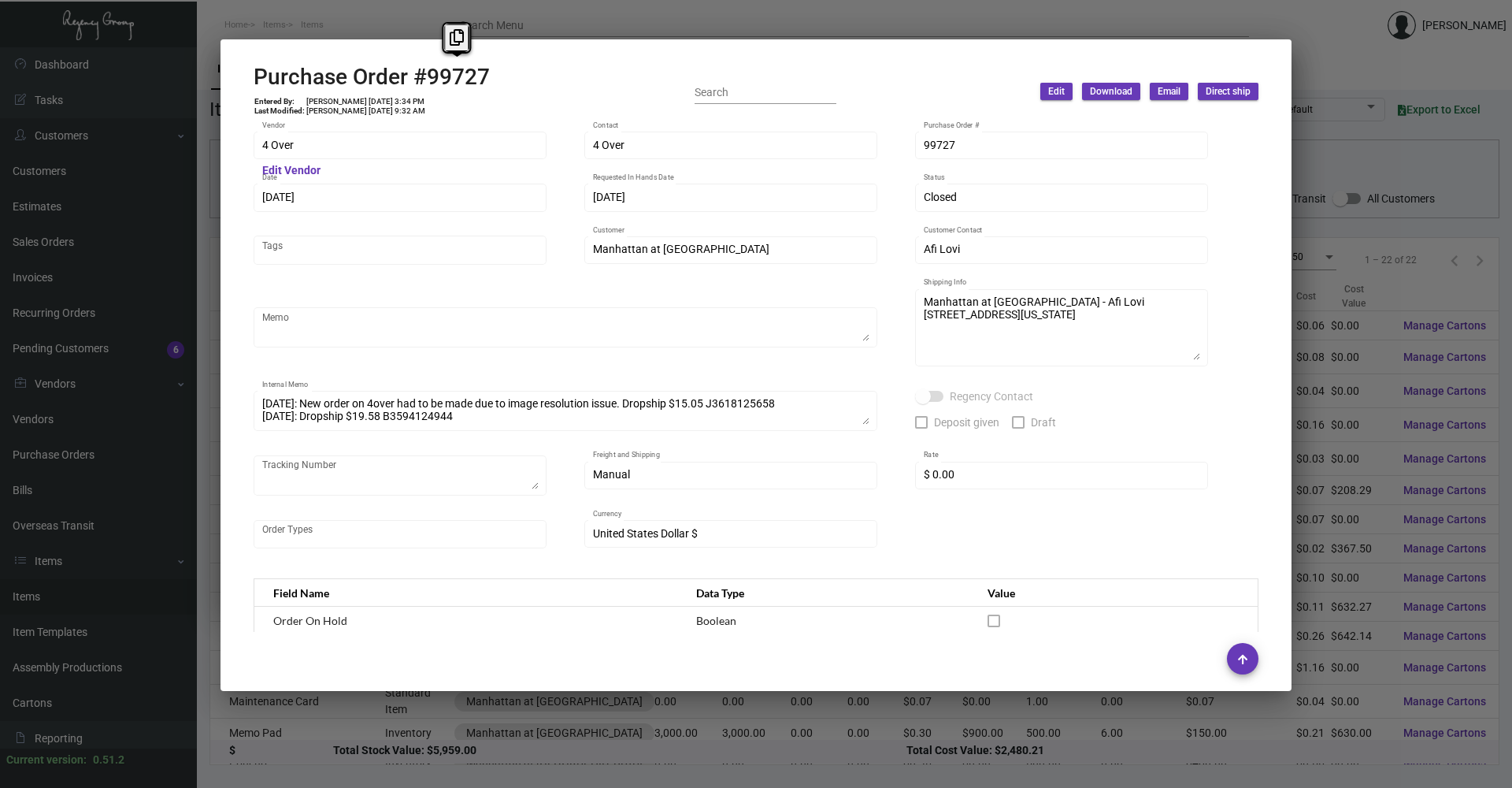
drag, startPoint x: 491, startPoint y: 77, endPoint x: 428, endPoint y: 85, distance: 63.5
click at [428, 85] on div "Purchase Order #99727 Entered By: [PERSON_NAME] [DATE] 3:34 PM Last Modified: […" at bounding box center [756, 91] width 1005 height 56
click at [448, 48] on button at bounding box center [456, 38] width 26 height 29
click at [251, 202] on div "4 Over Vendor Edit Vendor 4 Over Contact 99727 Purchase Order # [DATE] Date [DA…" at bounding box center [755, 376] width 1042 height 512
click at [283, 170] on icon at bounding box center [288, 164] width 14 height 16
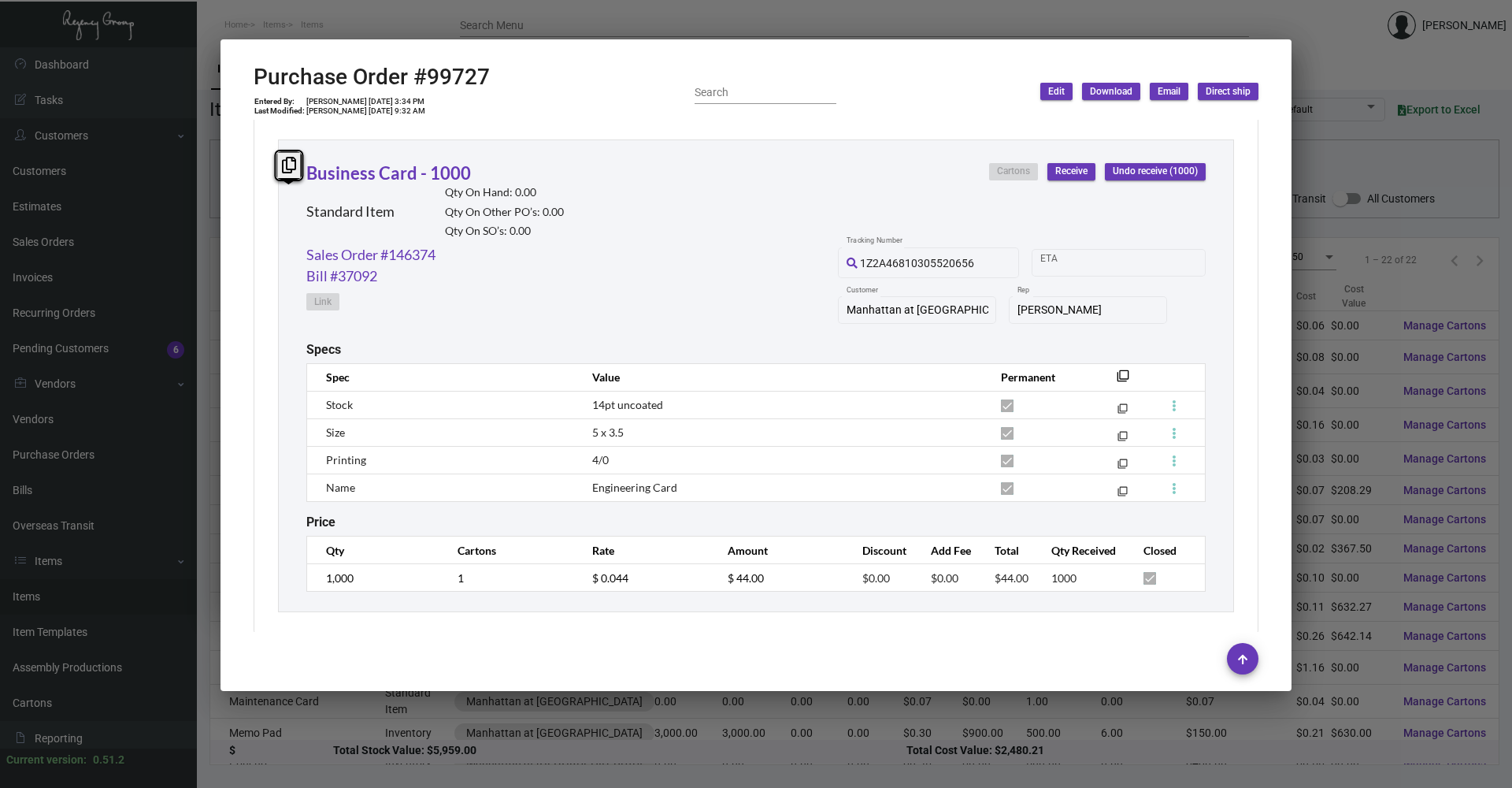
scroll to position [730, 0]
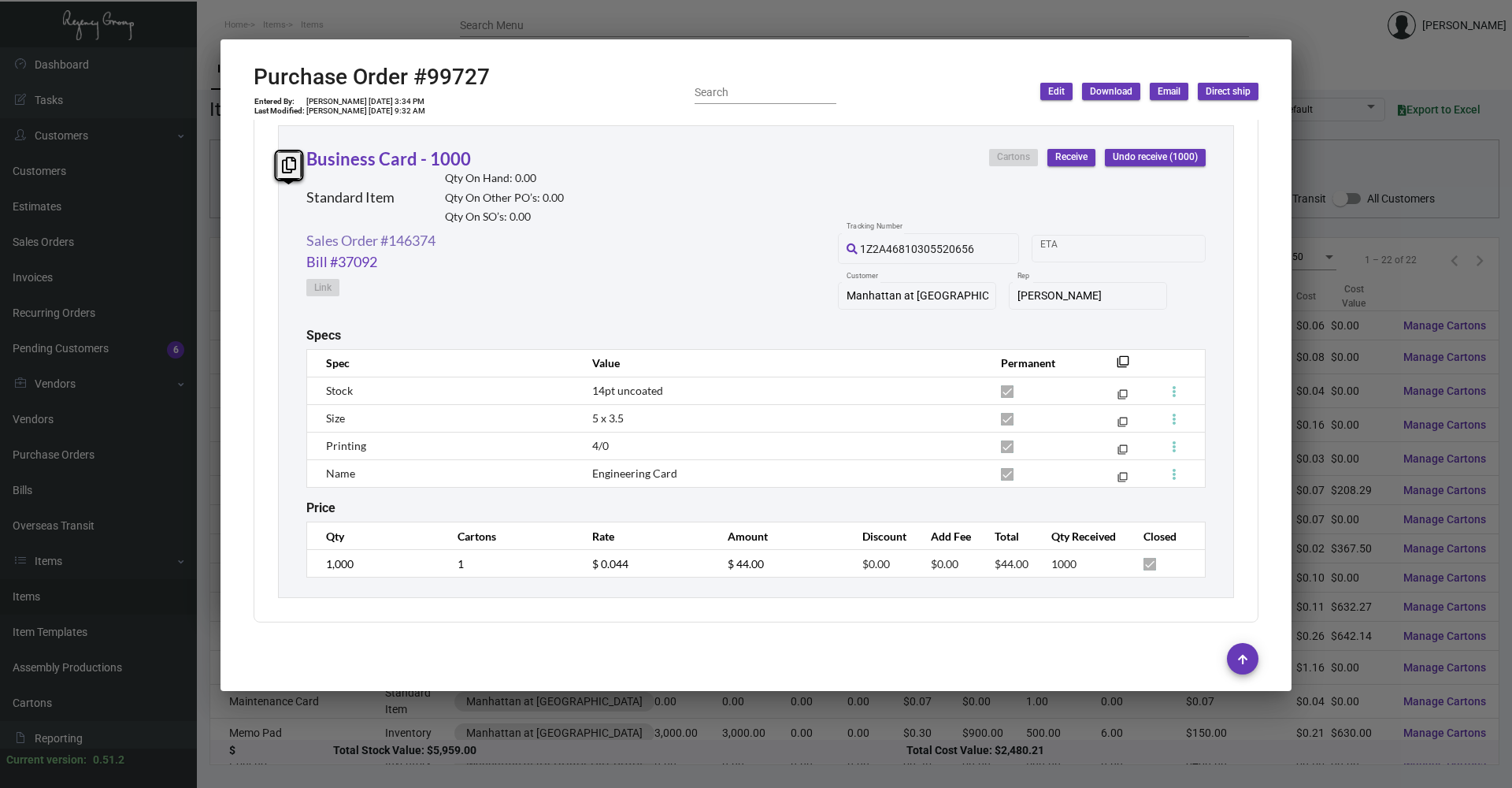
click at [399, 241] on link "Sales Order #146374" at bounding box center [371, 240] width 129 height 21
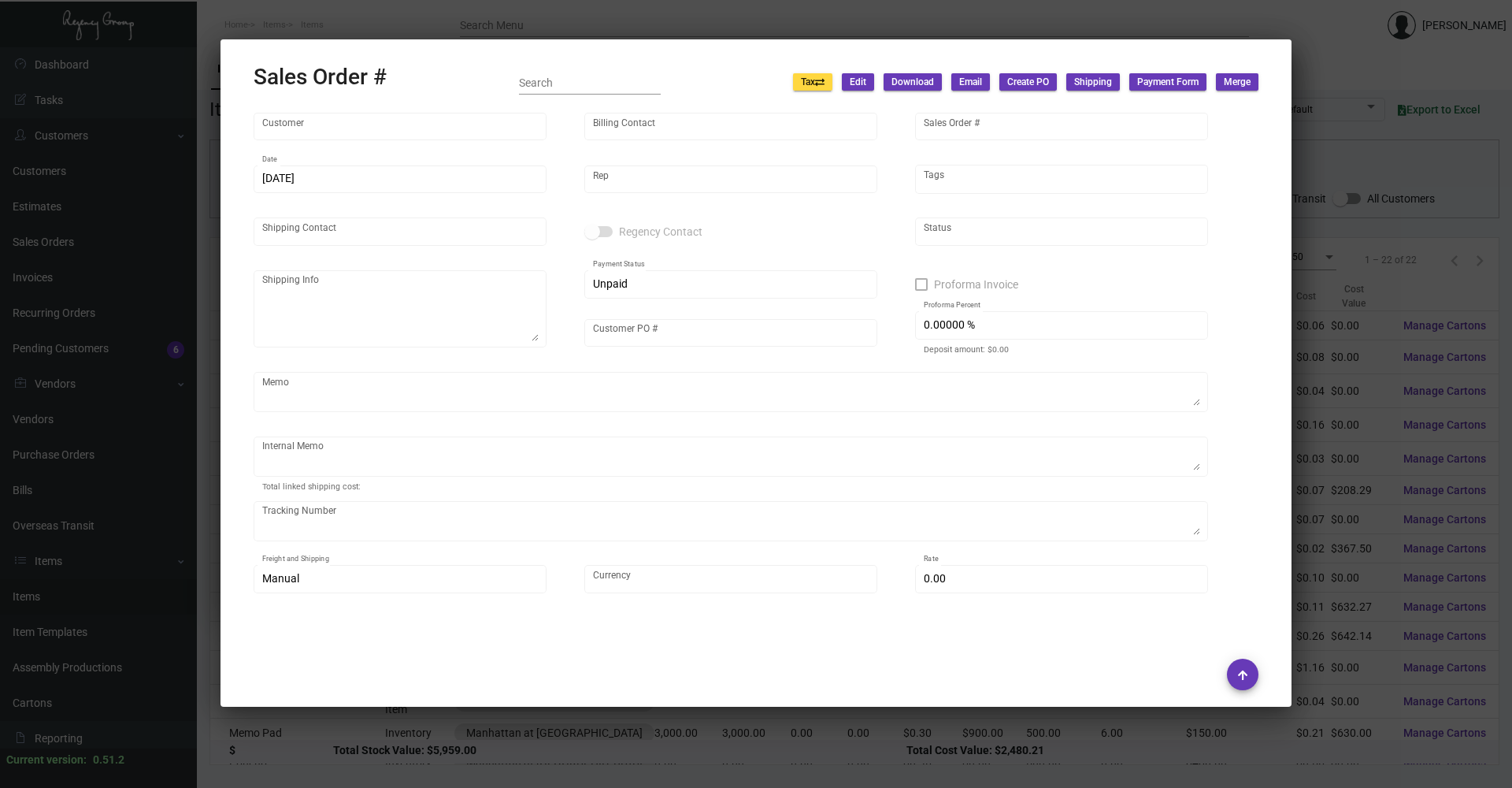
type input "Manhattan at [GEOGRAPHIC_DATA]"
type input "[PERSON_NAME]"
type input "146374"
type input "[DATE]"
type input "[PERSON_NAME]"
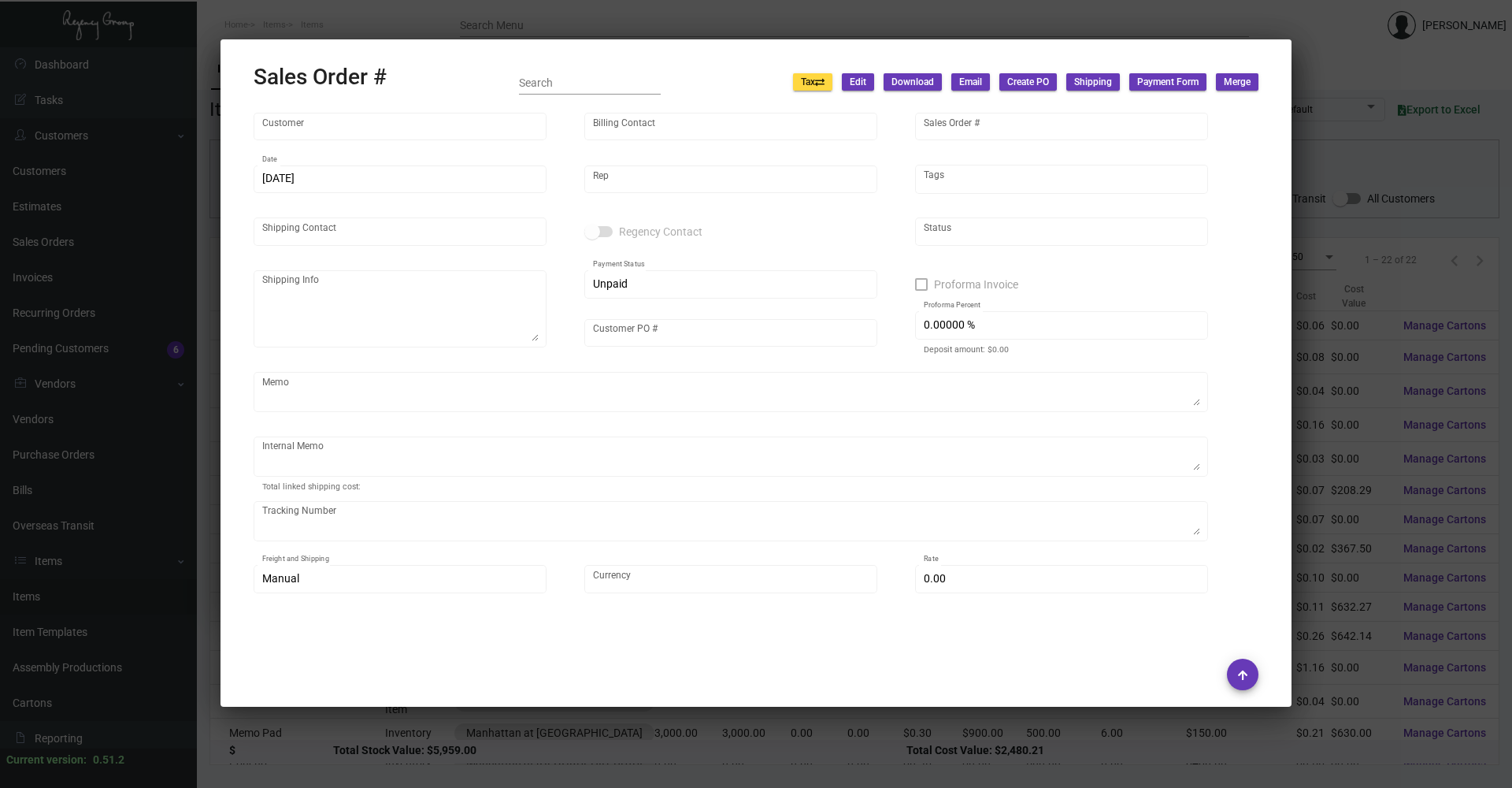
type input "Afi Lovi"
type textarea "Manhattan at [GEOGRAPHIC_DATA] - Afi Lovi [STREET_ADDRESS][US_STATE]"
type input "P207000008873"
type input "United States Dollar $"
type input "7.00000 %"
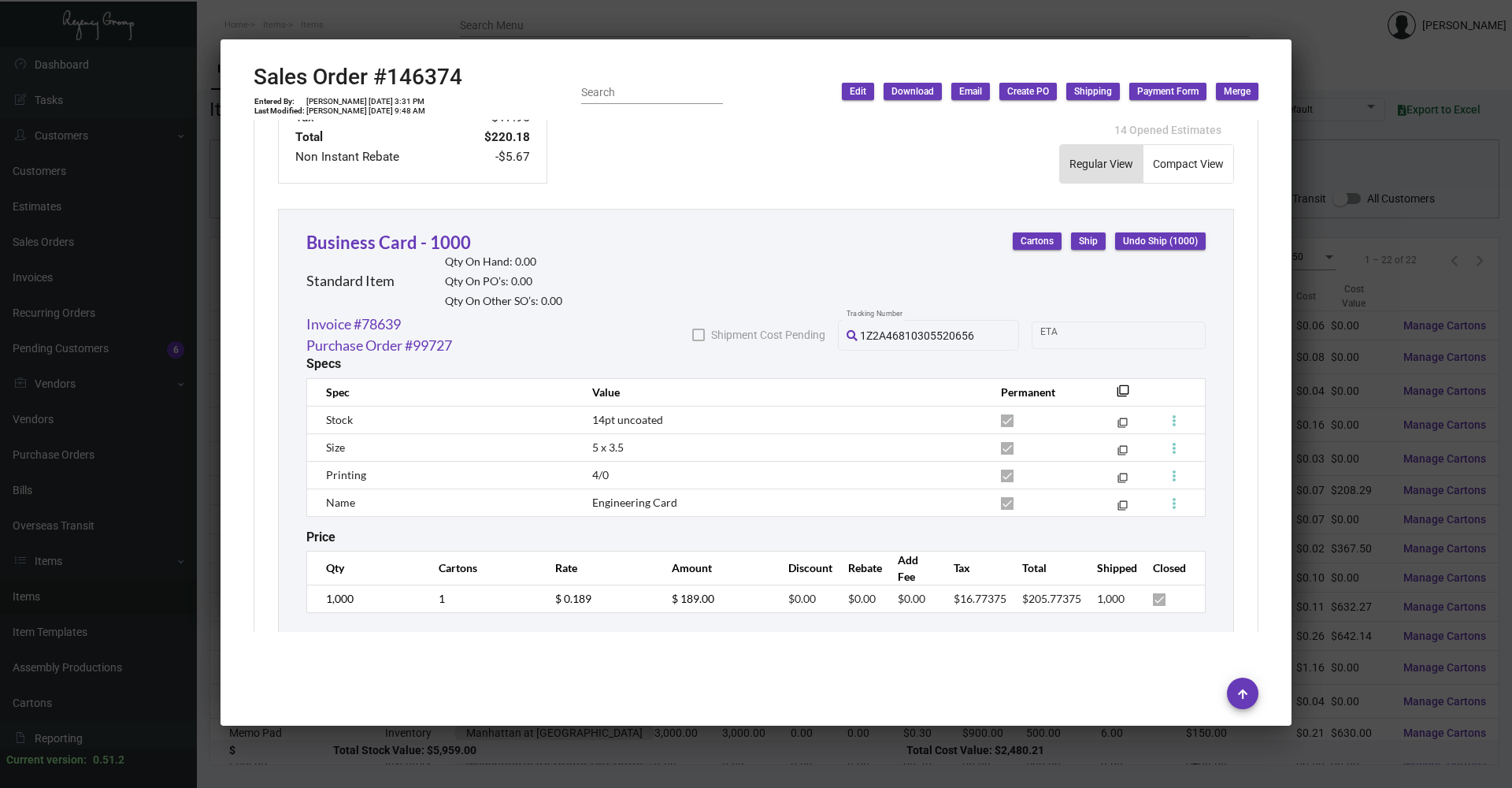
scroll to position [824, 0]
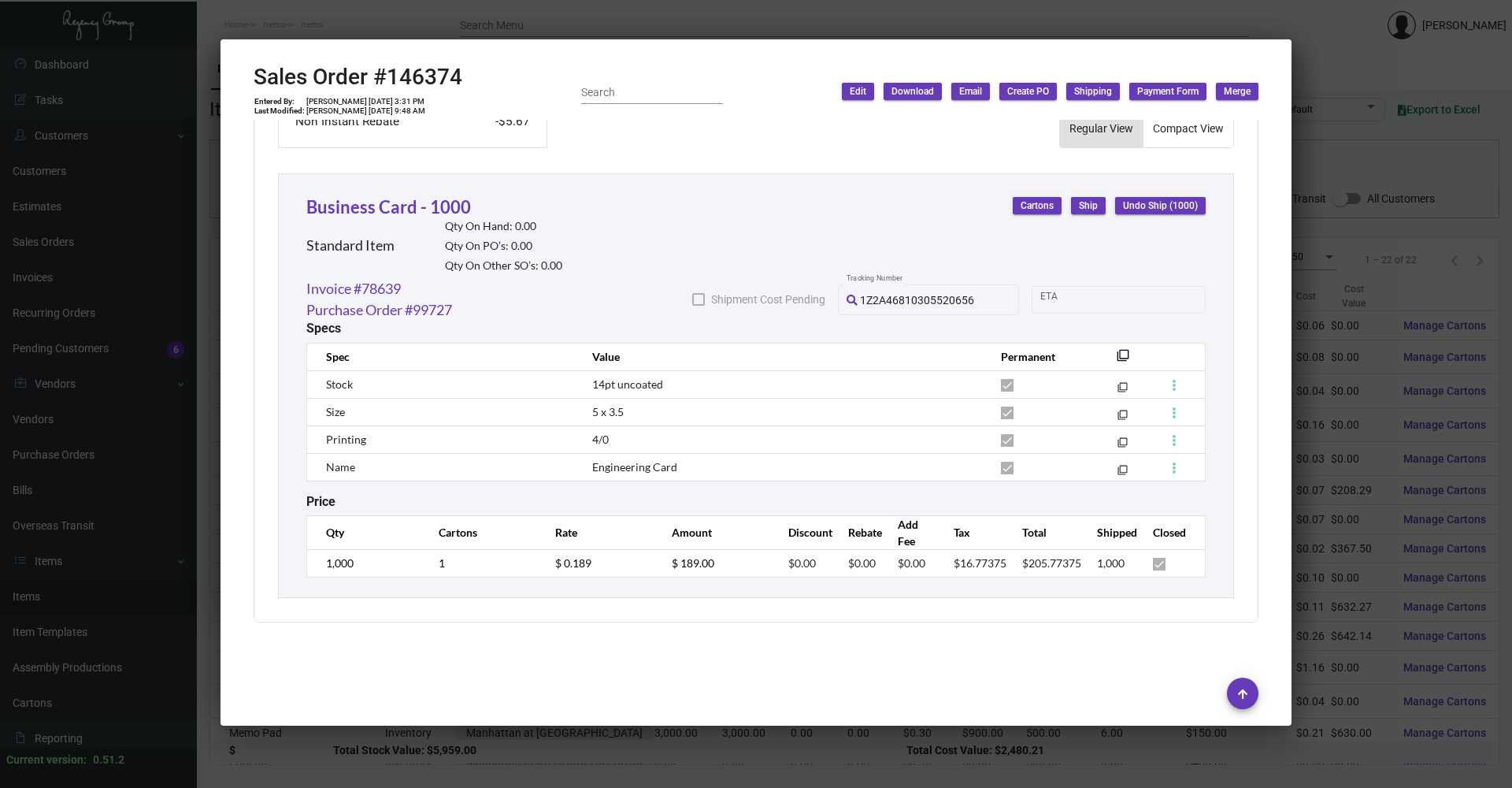
click at [465, 763] on div at bounding box center [756, 394] width 1512 height 788
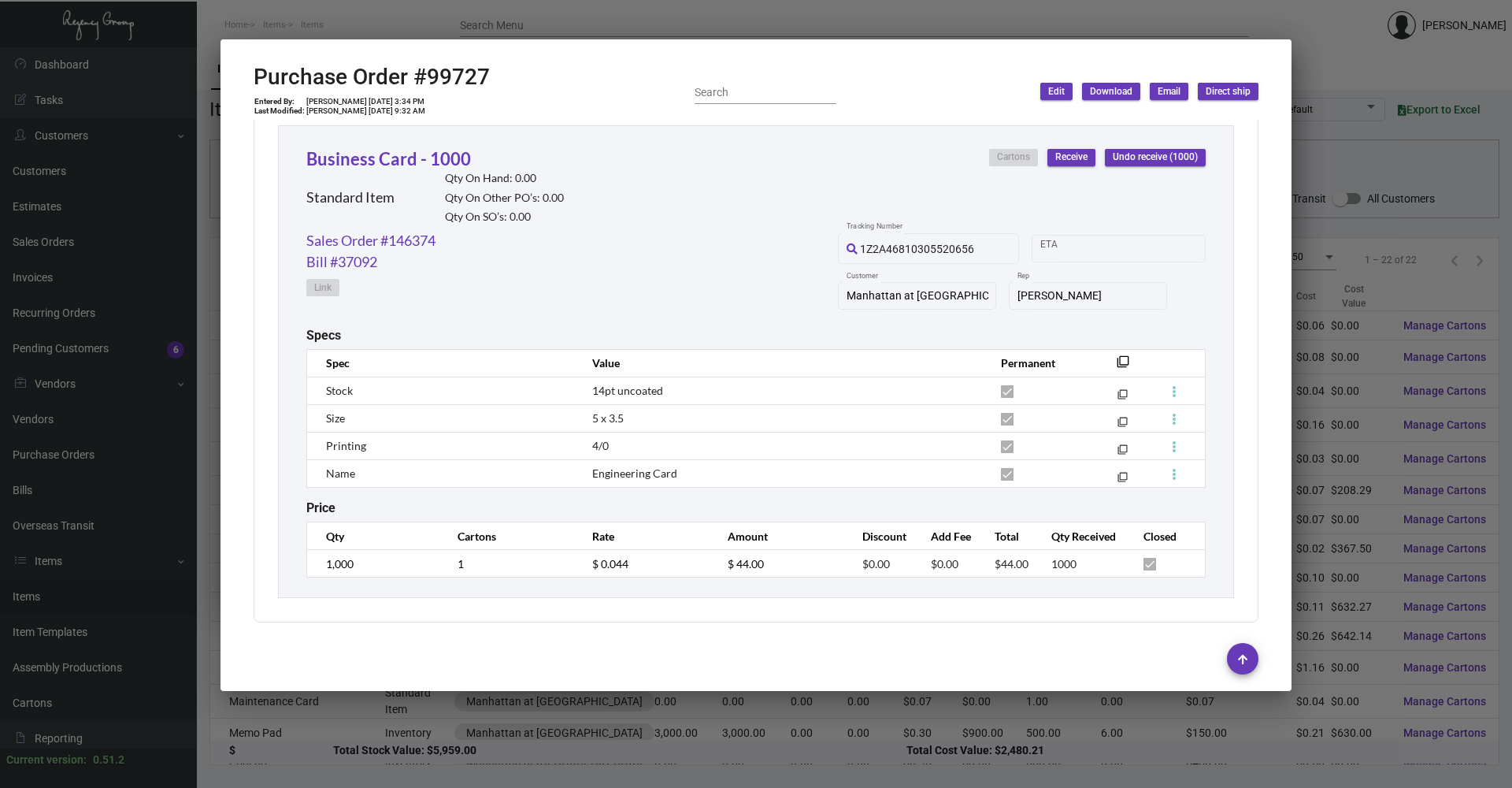
click at [465, 763] on div at bounding box center [756, 394] width 1512 height 788
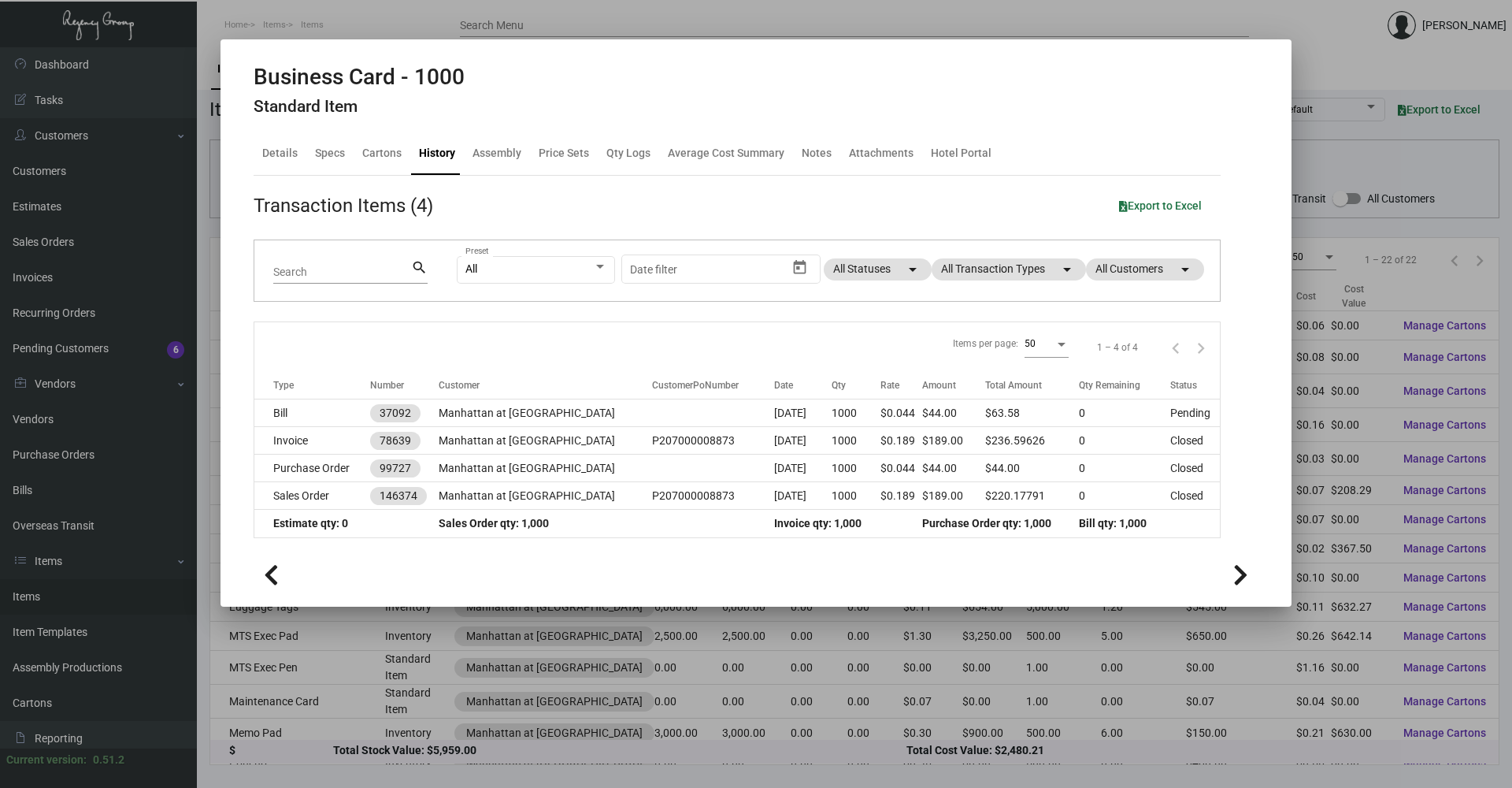
click at [465, 763] on div at bounding box center [756, 394] width 1512 height 788
